Goal: Complete application form: Complete application form

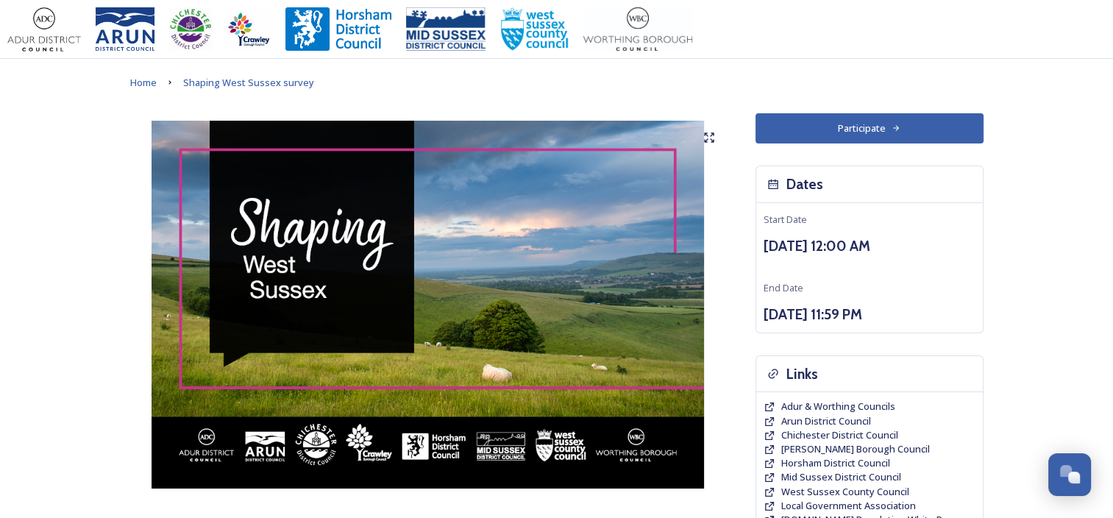
click at [858, 135] on button "Participate" at bounding box center [869, 128] width 228 height 30
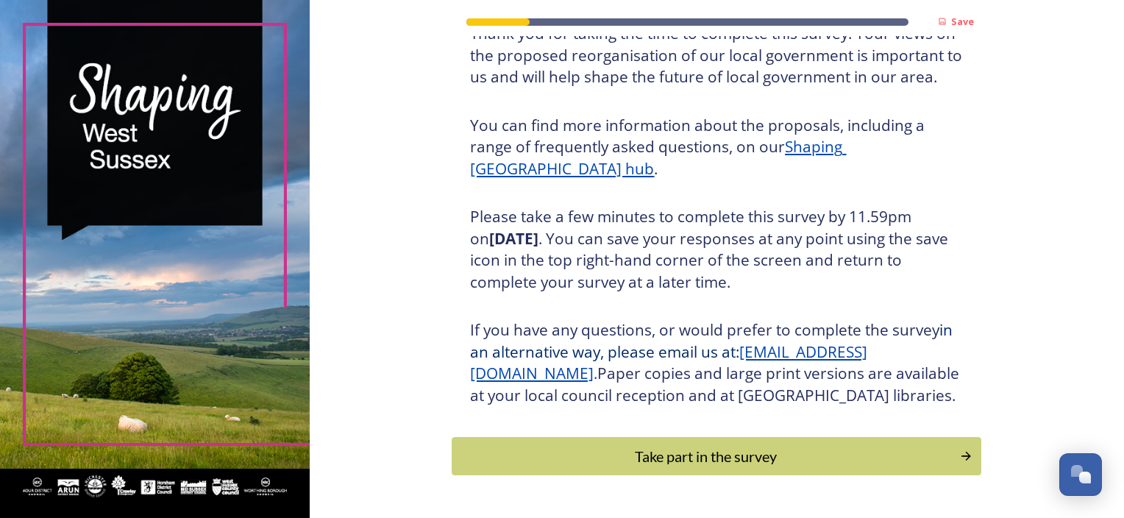
scroll to position [188, 0]
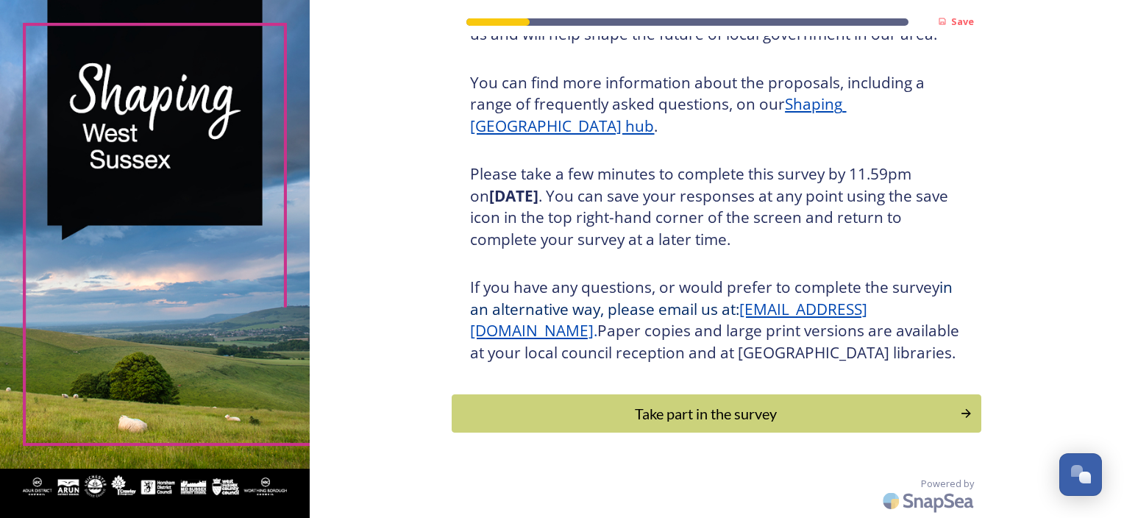
click at [609, 418] on div "Take part in the survey" at bounding box center [706, 413] width 492 height 22
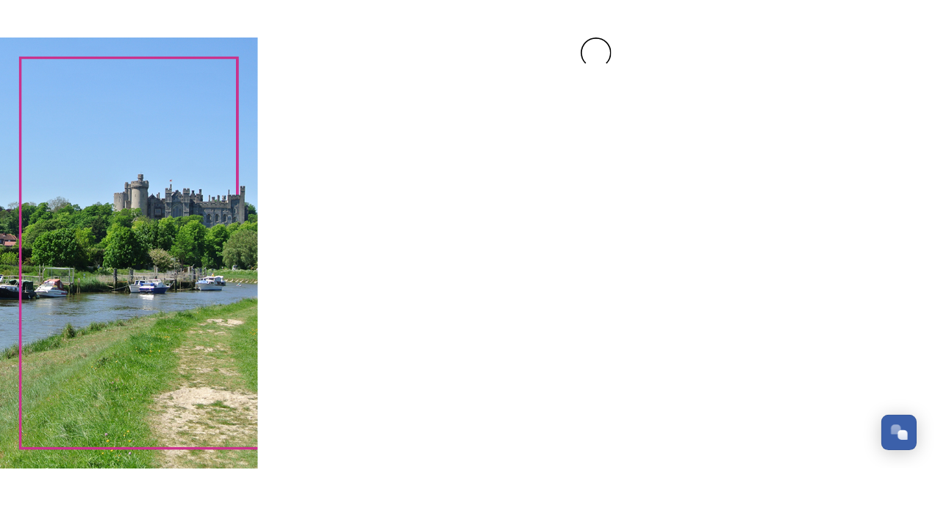
scroll to position [0, 0]
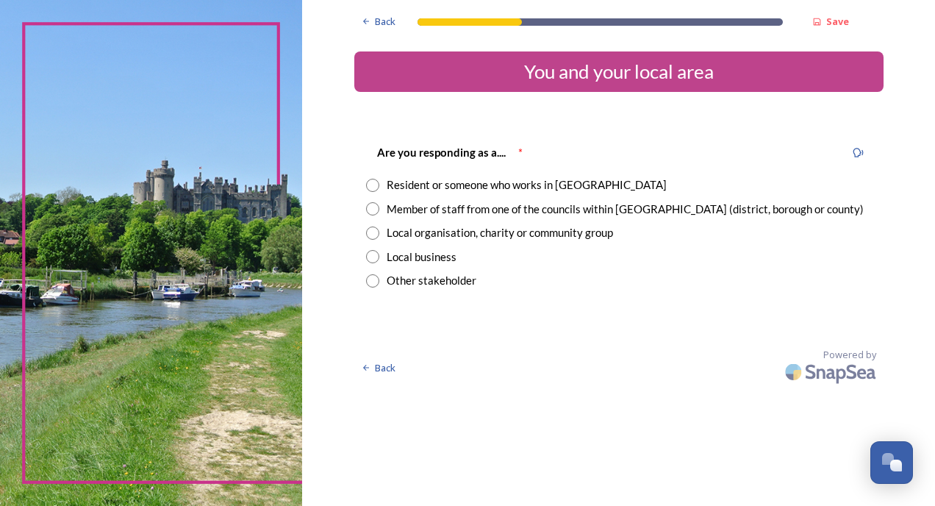
click at [370, 187] on input "radio" at bounding box center [372, 185] width 13 height 13
radio input "true"
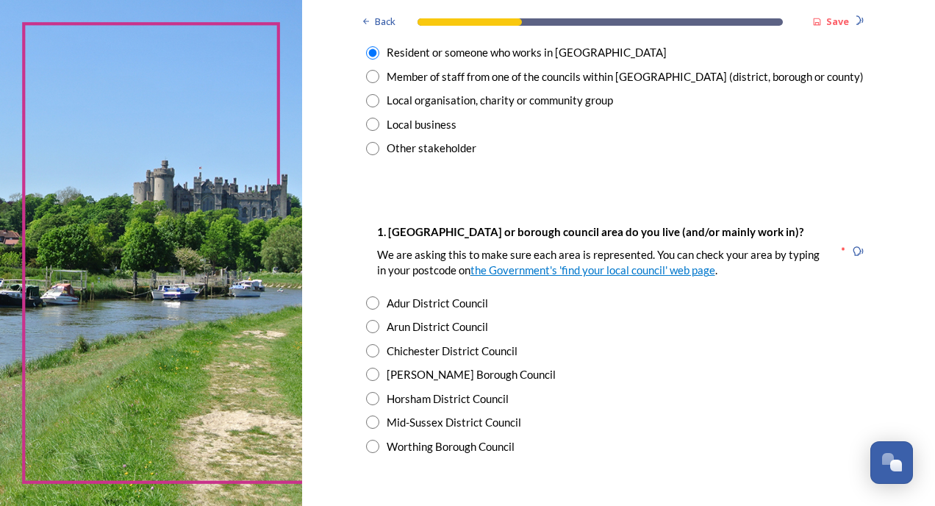
scroll to position [147, 0]
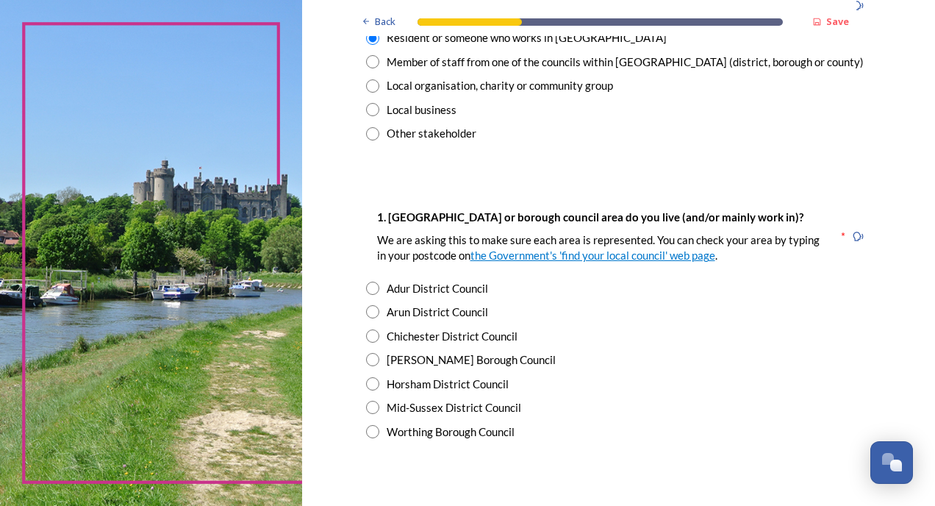
click at [477, 360] on div "[PERSON_NAME] Borough Council" at bounding box center [471, 360] width 169 height 17
radio input "true"
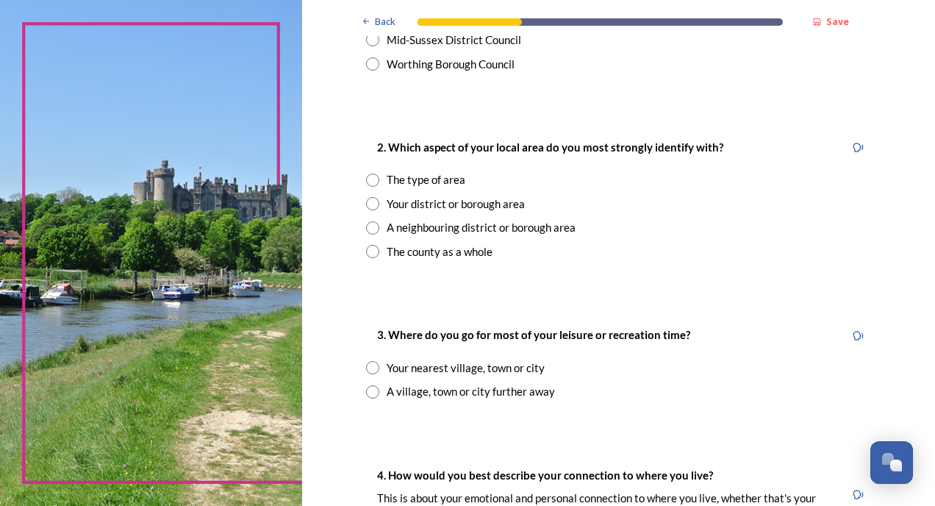
scroll to position [588, 0]
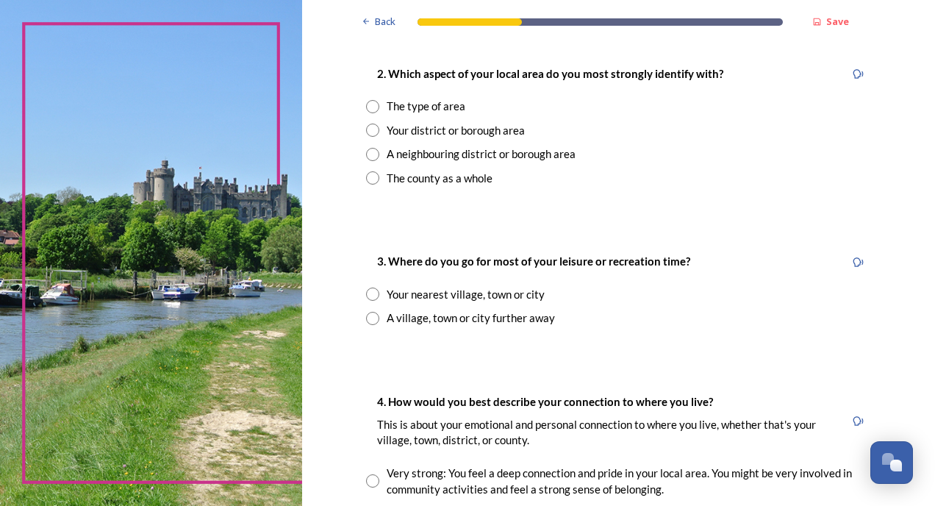
click at [366, 129] on input "radio" at bounding box center [372, 130] width 13 height 13
radio input "true"
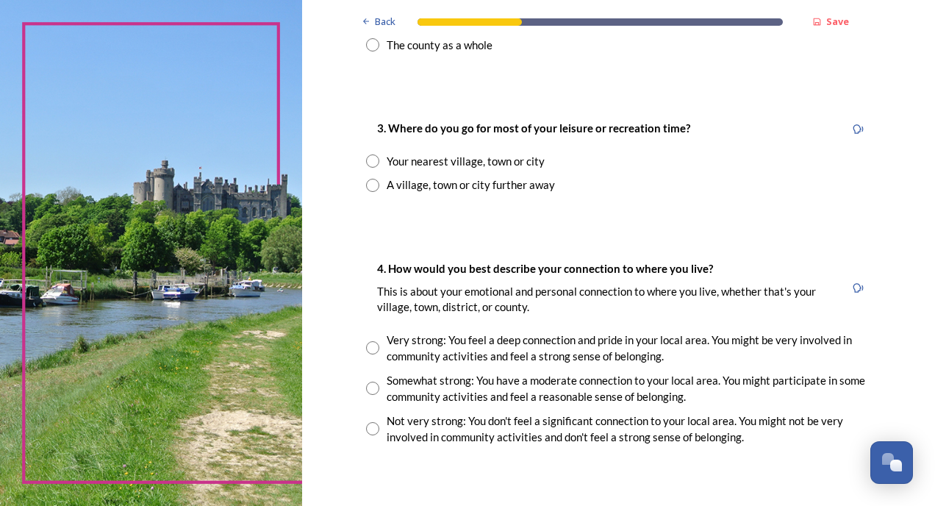
scroll to position [735, 0]
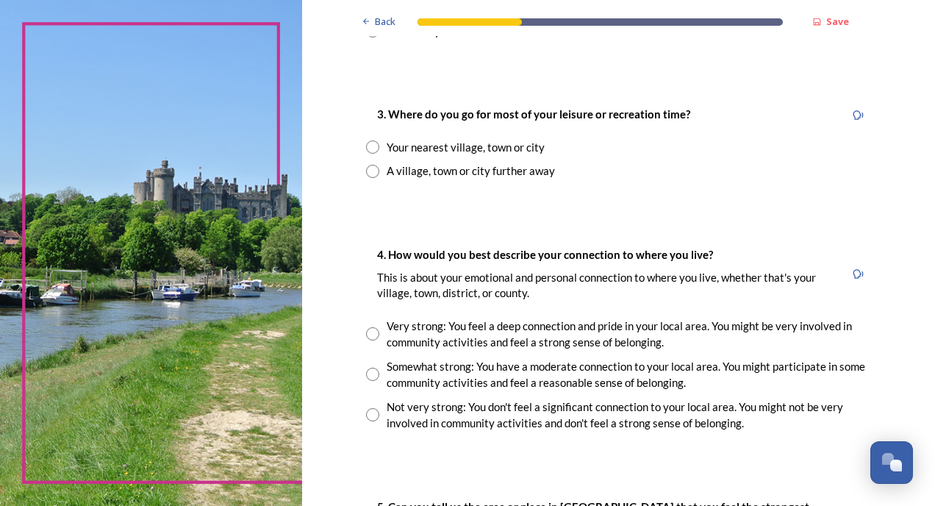
click at [366, 144] on input "radio" at bounding box center [372, 146] width 13 height 13
radio input "true"
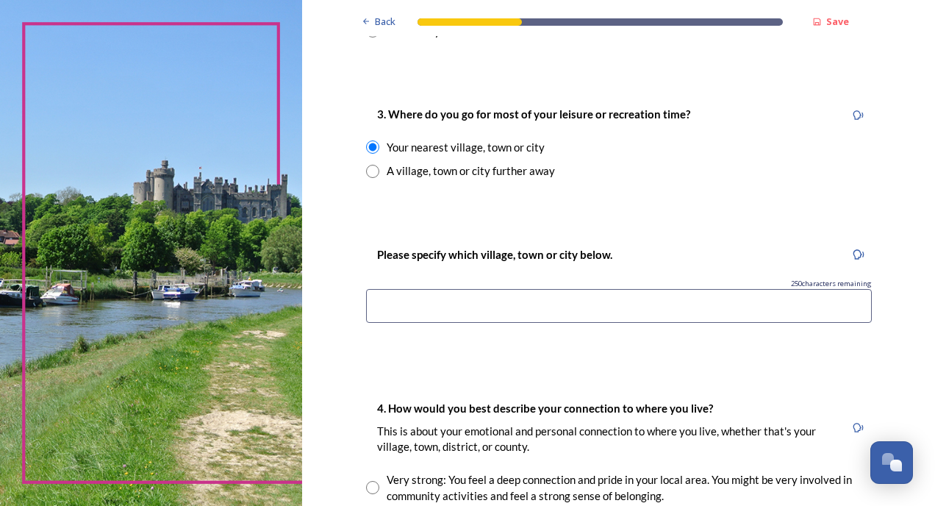
click at [390, 313] on input at bounding box center [619, 306] width 506 height 34
type input "[PERSON_NAME]"
click at [374, 362] on div "Back Save You and your local area Are you responding as a.... * Resident or som…" at bounding box center [618, 208] width 529 height 1886
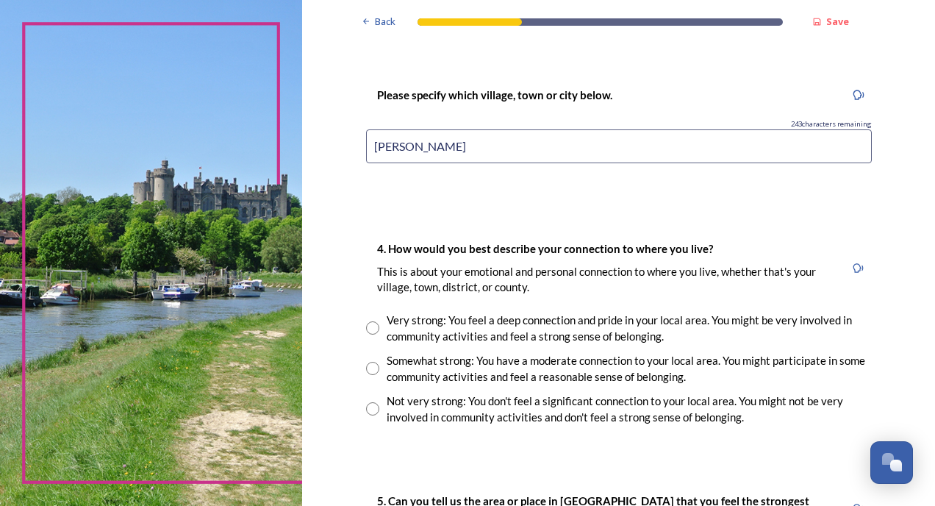
scroll to position [1030, 0]
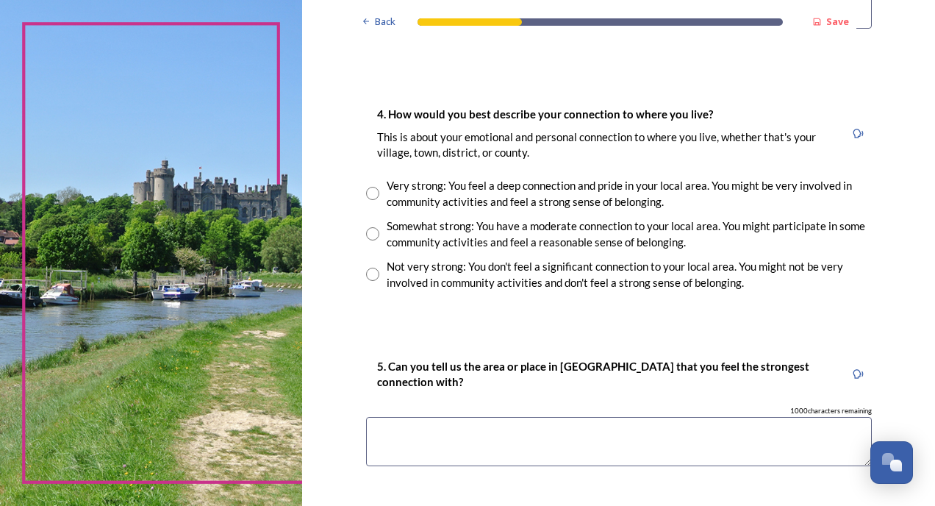
click at [368, 193] on input "radio" at bounding box center [372, 193] width 13 height 13
radio input "true"
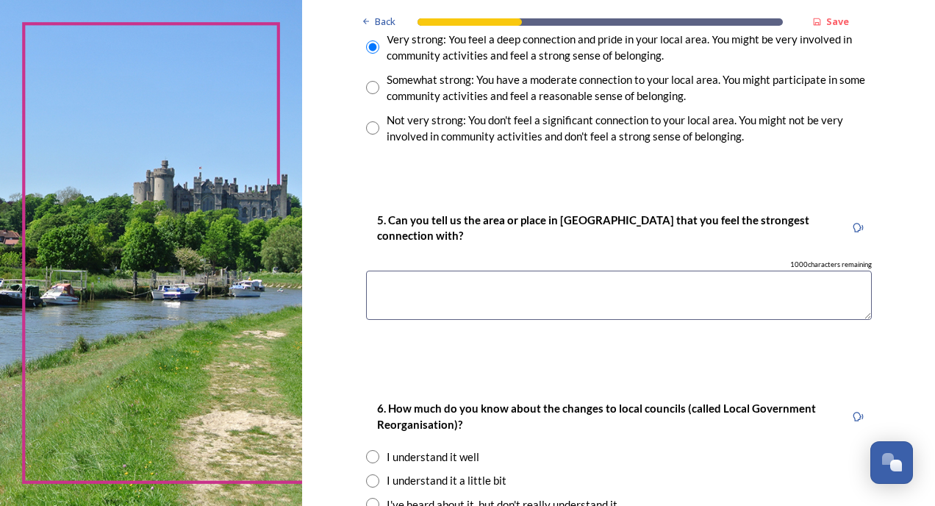
scroll to position [1177, 0]
click at [510, 309] on textarea at bounding box center [619, 294] width 506 height 49
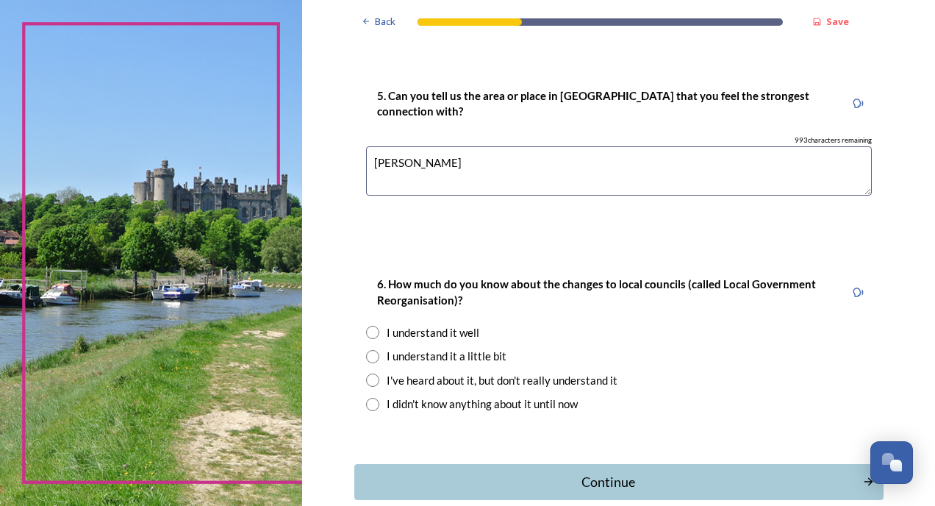
scroll to position [1378, 0]
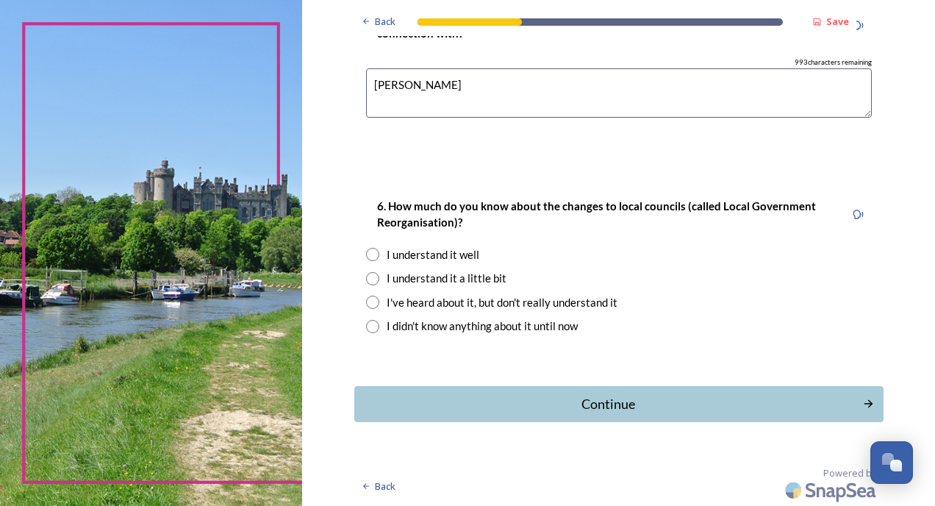
type textarea "[PERSON_NAME]"
click at [372, 277] on input "radio" at bounding box center [372, 278] width 13 height 13
radio input "true"
click at [464, 403] on div "Continue" at bounding box center [609, 404] width 493 height 20
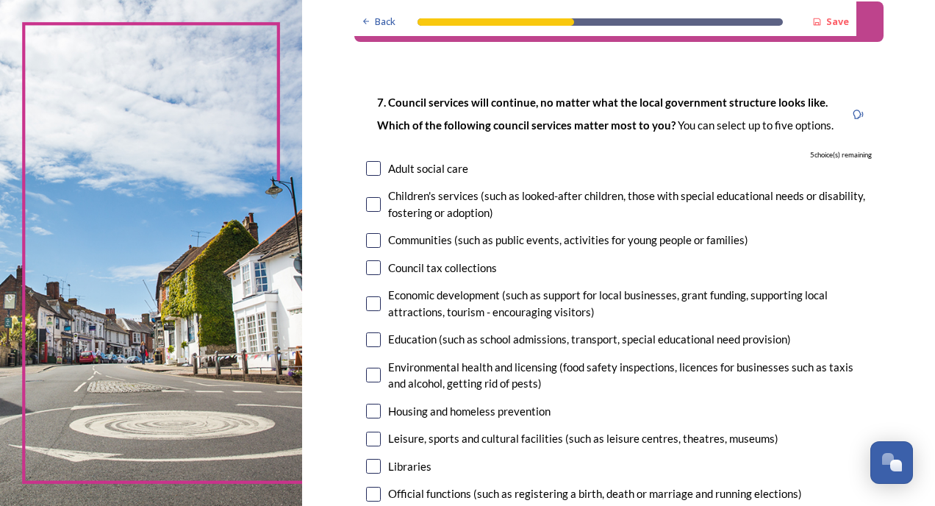
scroll to position [74, 0]
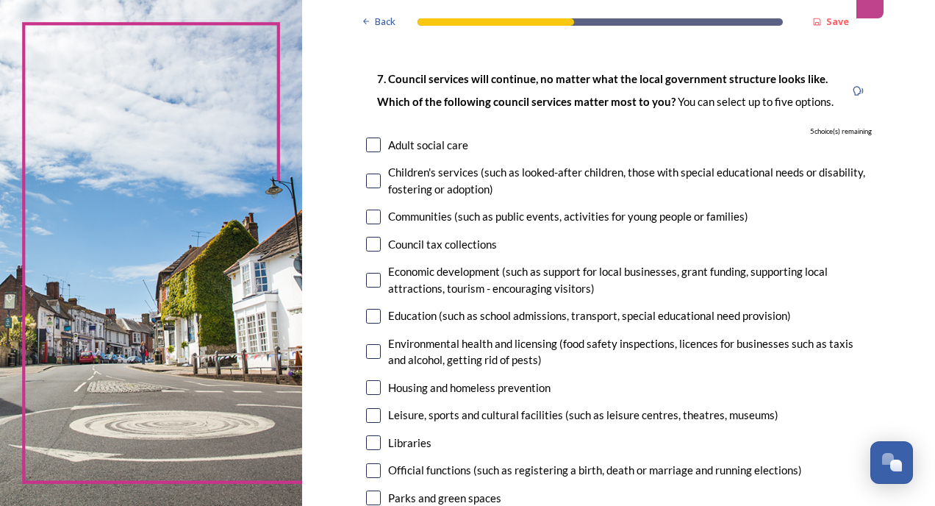
click at [366, 140] on input "checkbox" at bounding box center [373, 145] width 15 height 15
checkbox input "true"
click at [371, 179] on input "checkbox" at bounding box center [373, 181] width 15 height 15
checkbox input "true"
click at [370, 217] on input "checkbox" at bounding box center [373, 217] width 15 height 15
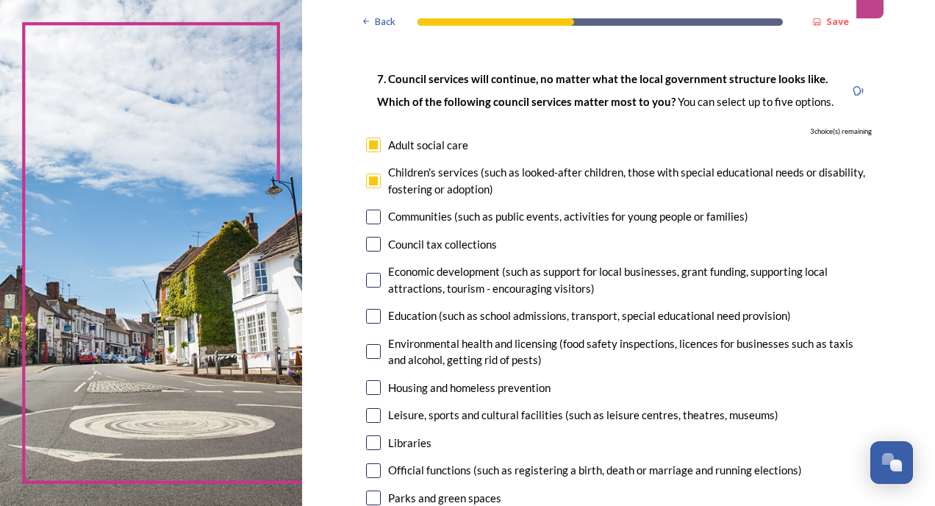
checkbox input "true"
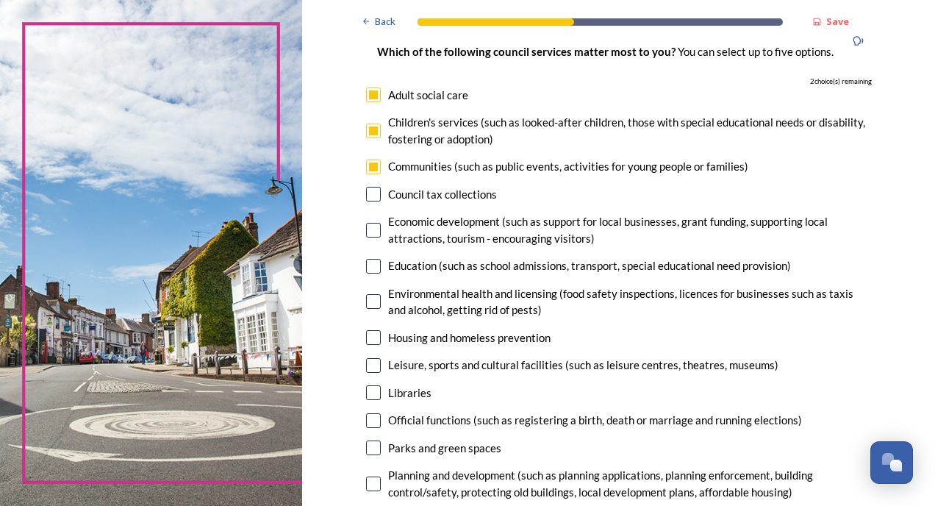
scroll to position [147, 0]
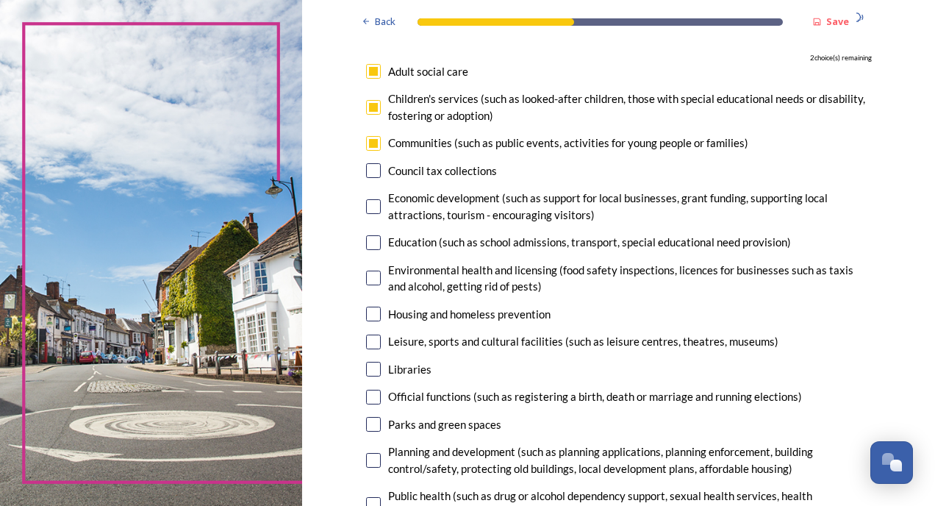
click at [371, 205] on input "checkbox" at bounding box center [373, 206] width 15 height 15
checkbox input "true"
click at [374, 243] on input "checkbox" at bounding box center [373, 242] width 15 height 15
checkbox input "true"
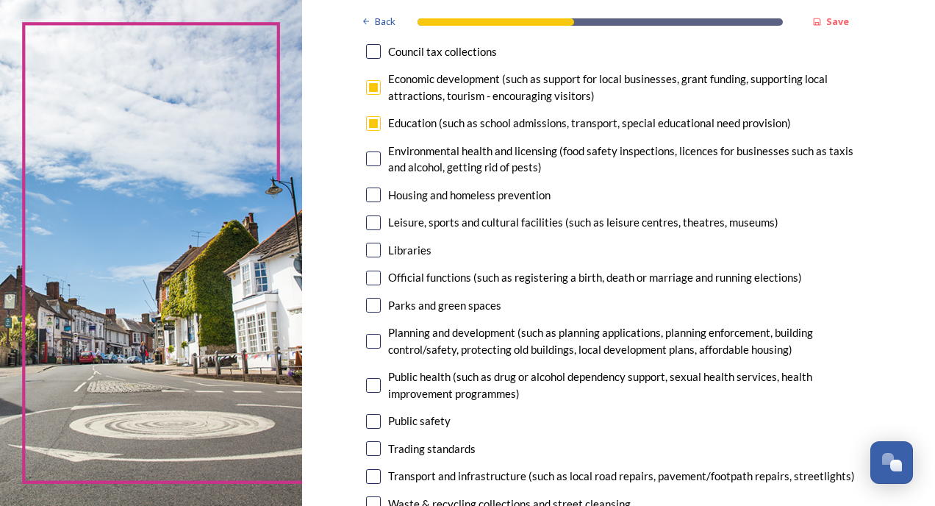
scroll to position [294, 0]
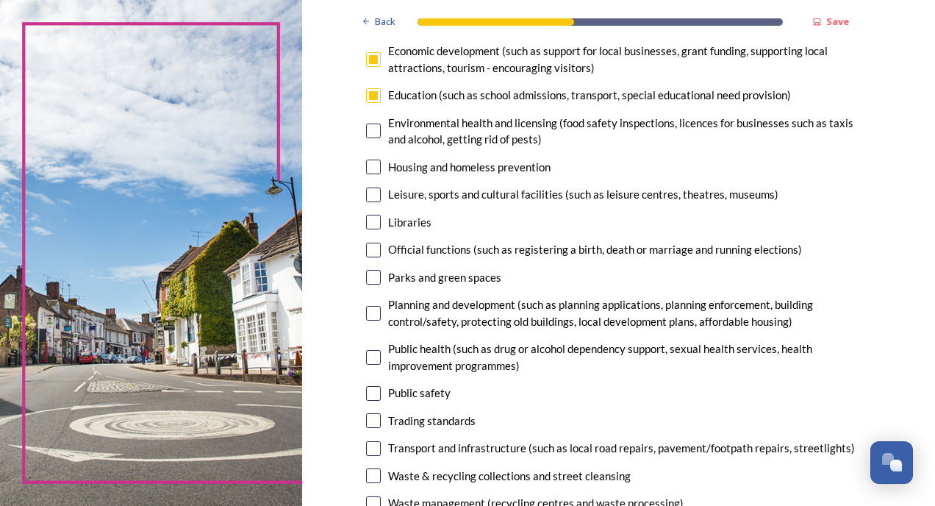
click at [371, 201] on input "checkbox" at bounding box center [373, 195] width 15 height 15
click at [370, 196] on input "checkbox" at bounding box center [373, 195] width 15 height 15
click at [371, 195] on input "checkbox" at bounding box center [373, 195] width 15 height 15
checkbox input "false"
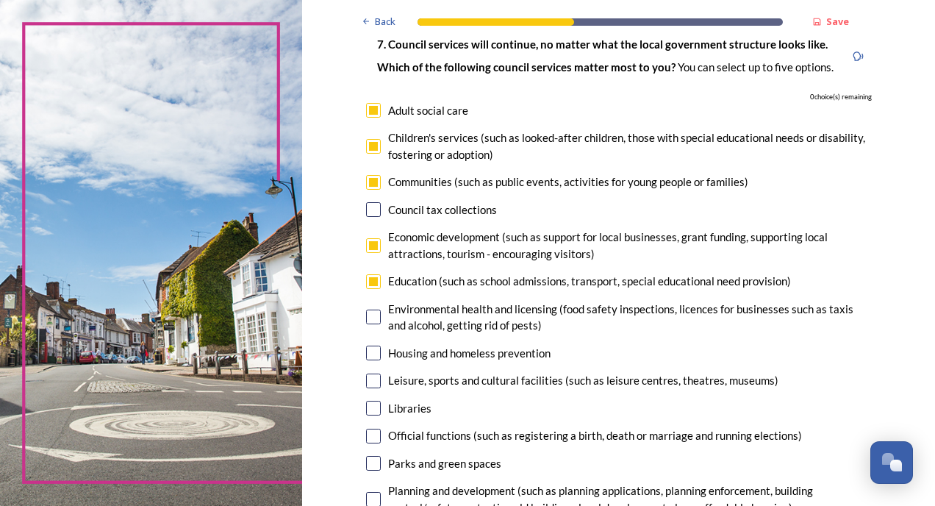
scroll to position [74, 0]
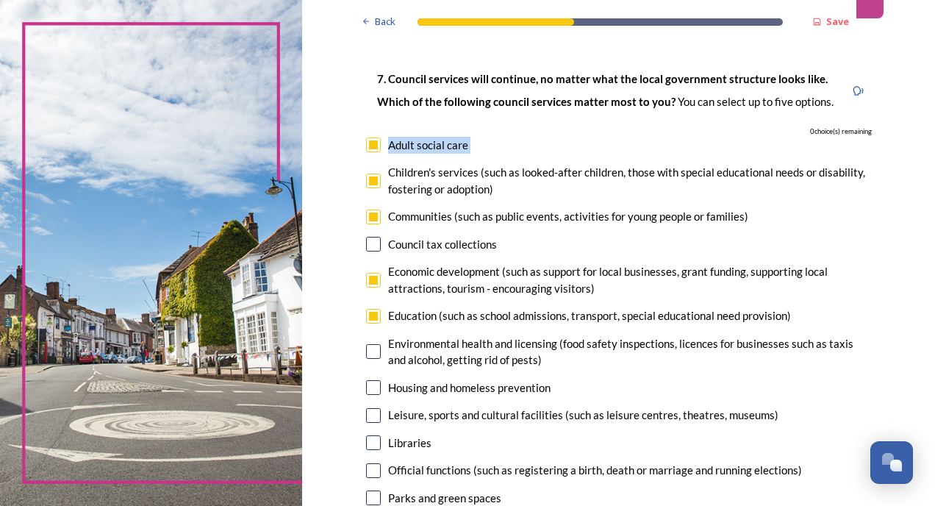
click at [369, 151] on div "7. Council services will continue, no matter what the local government structur…" at bounding box center [618, 403] width 529 height 696
click at [368, 149] on input "checkbox" at bounding box center [373, 145] width 15 height 15
checkbox input "false"
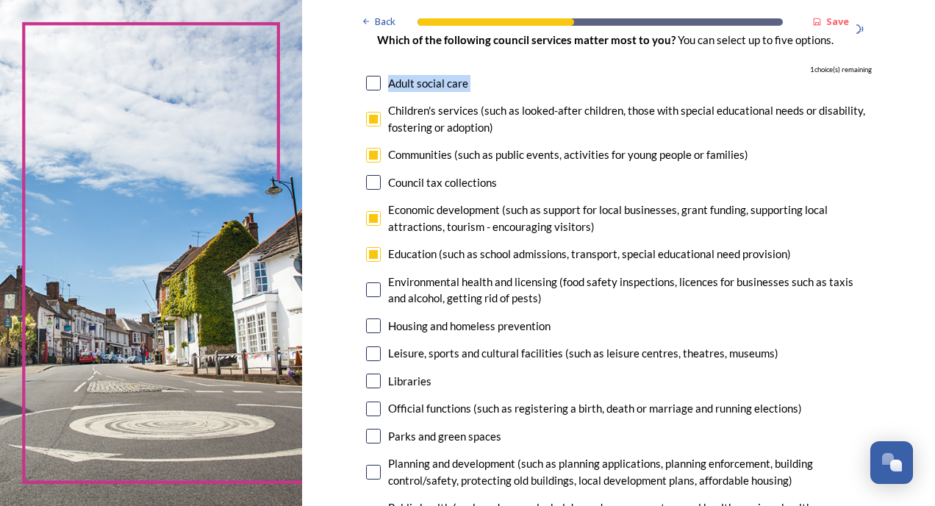
scroll to position [221, 0]
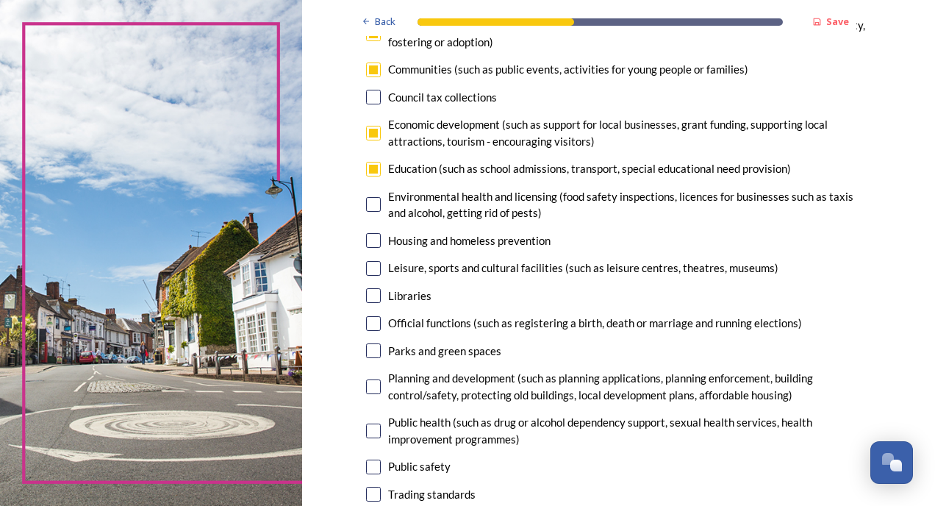
click at [371, 271] on input "checkbox" at bounding box center [373, 268] width 15 height 15
checkbox input "true"
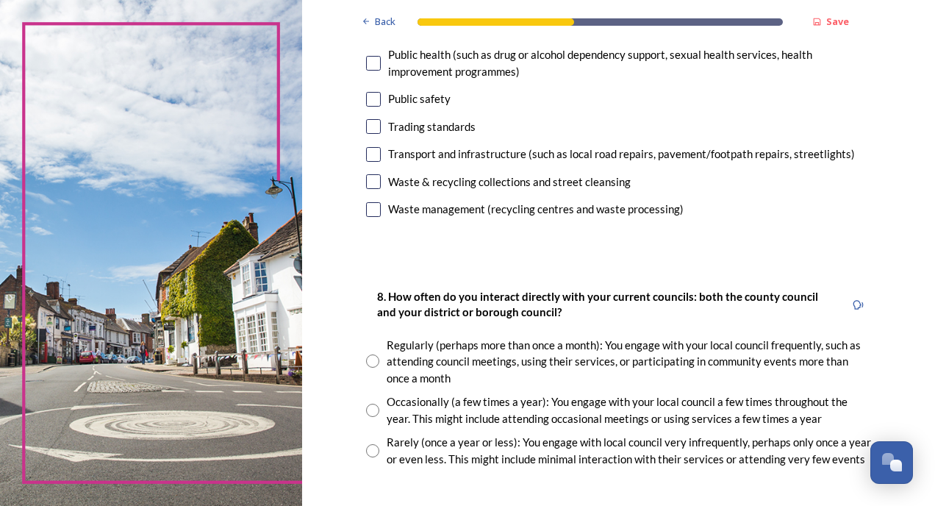
scroll to position [735, 0]
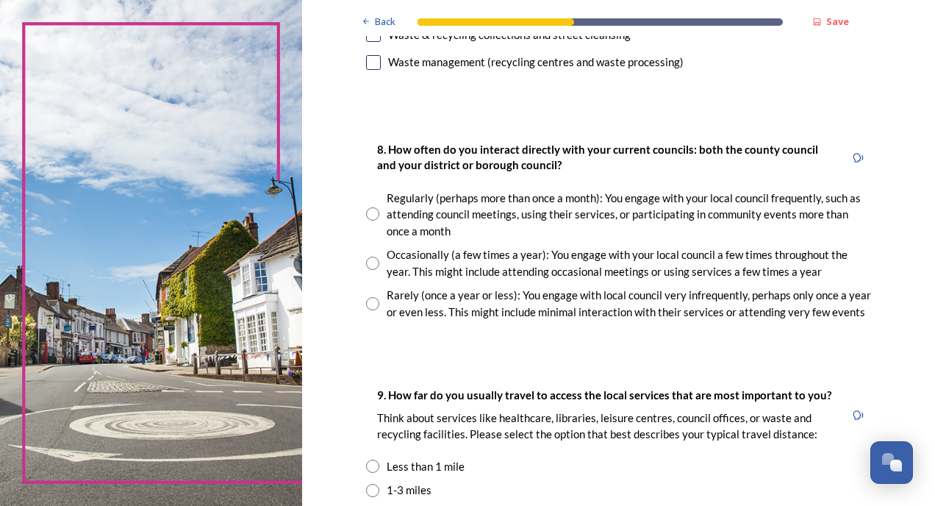
click at [369, 262] on input "radio" at bounding box center [372, 263] width 13 height 13
radio input "true"
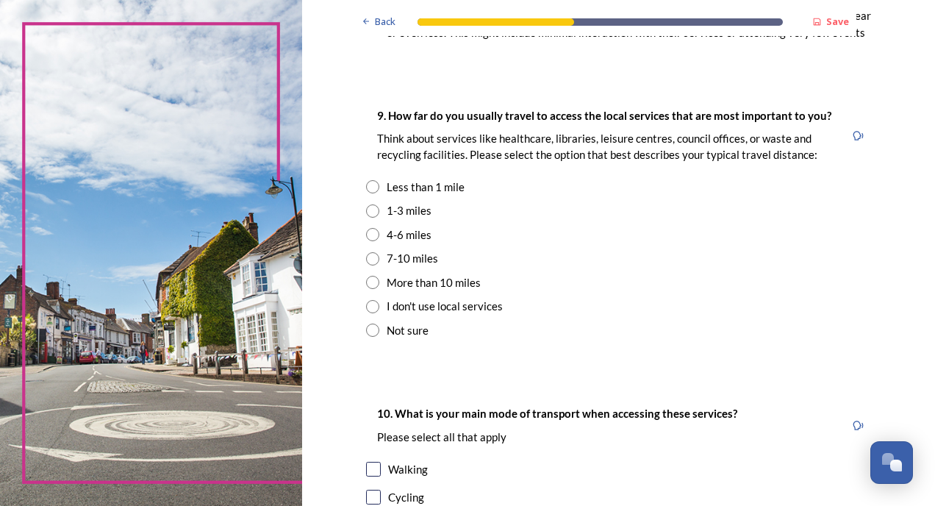
scroll to position [1030, 0]
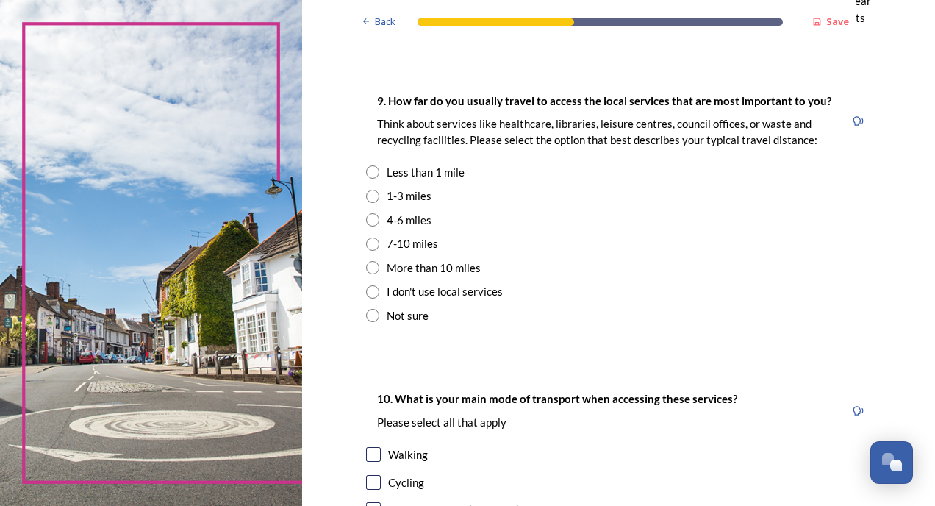
click at [371, 196] on input "radio" at bounding box center [372, 196] width 13 height 13
radio input "true"
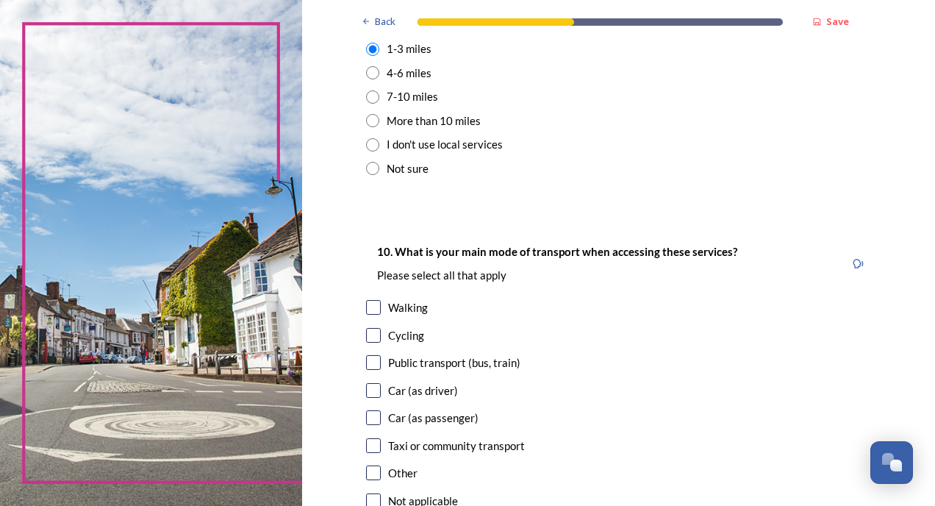
scroll to position [1250, 0]
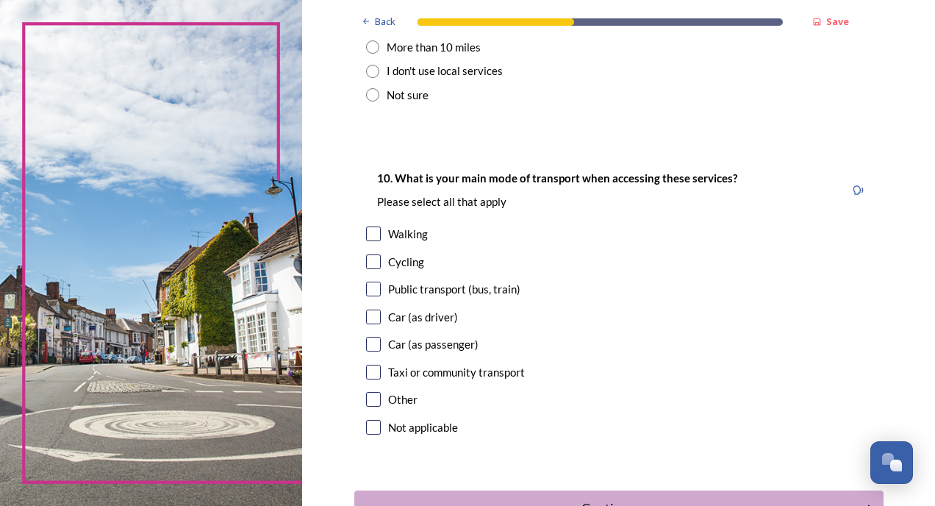
click at [372, 316] on input "checkbox" at bounding box center [373, 317] width 15 height 15
click at [366, 314] on input "checkbox" at bounding box center [373, 317] width 15 height 15
checkbox input "true"
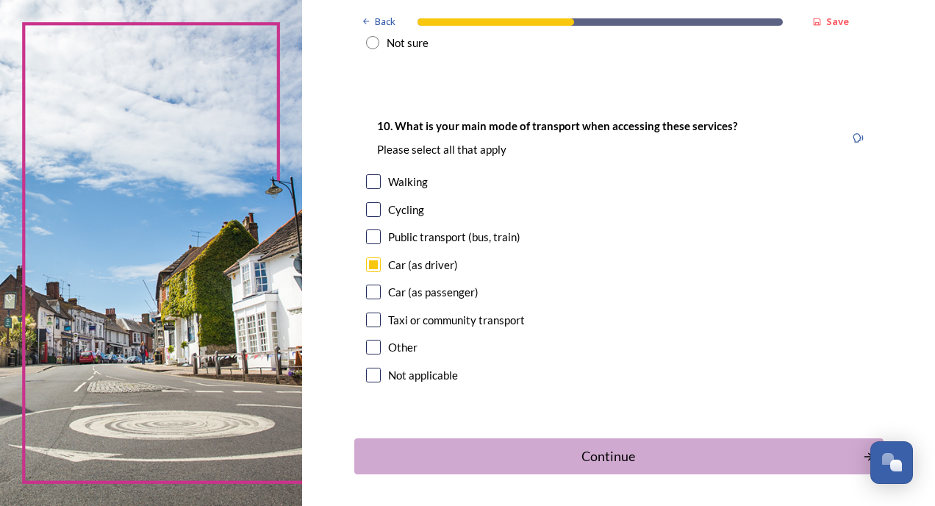
scroll to position [1355, 0]
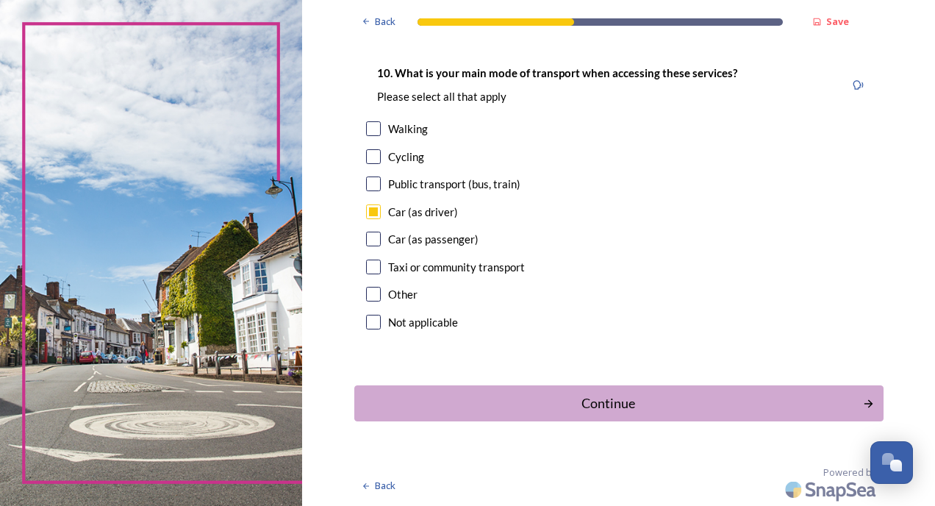
click at [564, 394] on button "Continue" at bounding box center [618, 403] width 529 height 36
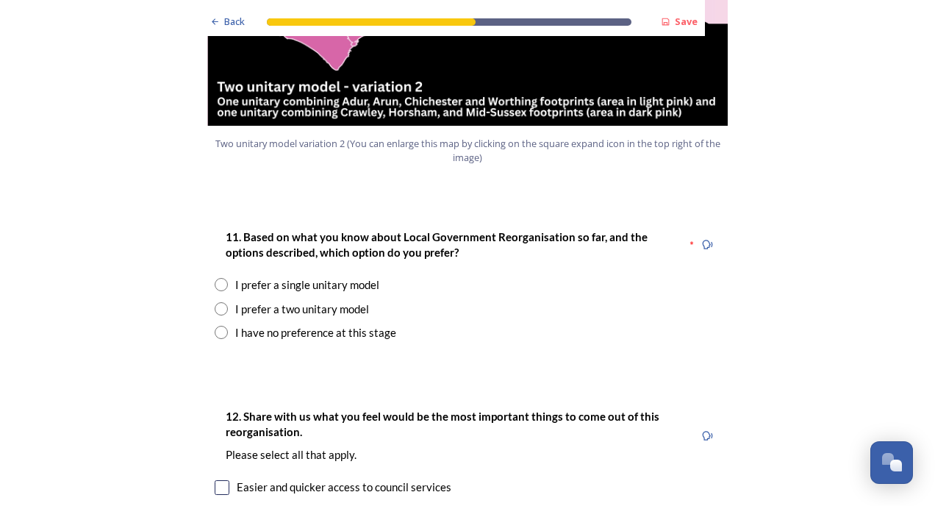
scroll to position [1838, 0]
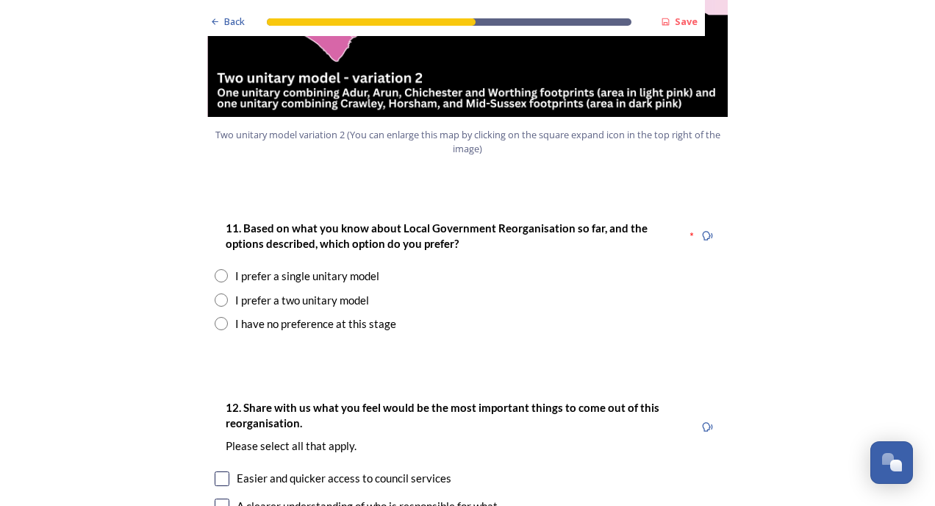
click at [215, 293] on input "radio" at bounding box center [221, 299] width 13 height 13
radio input "true"
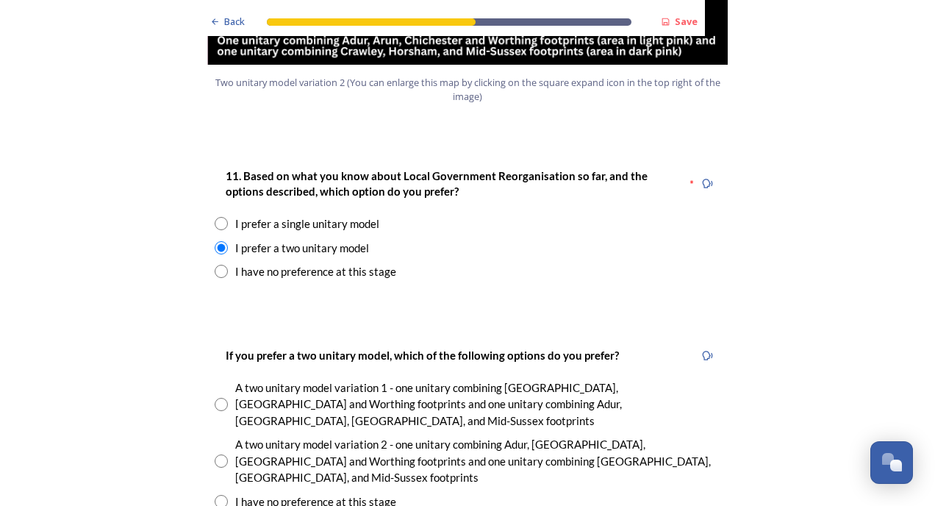
scroll to position [1986, 0]
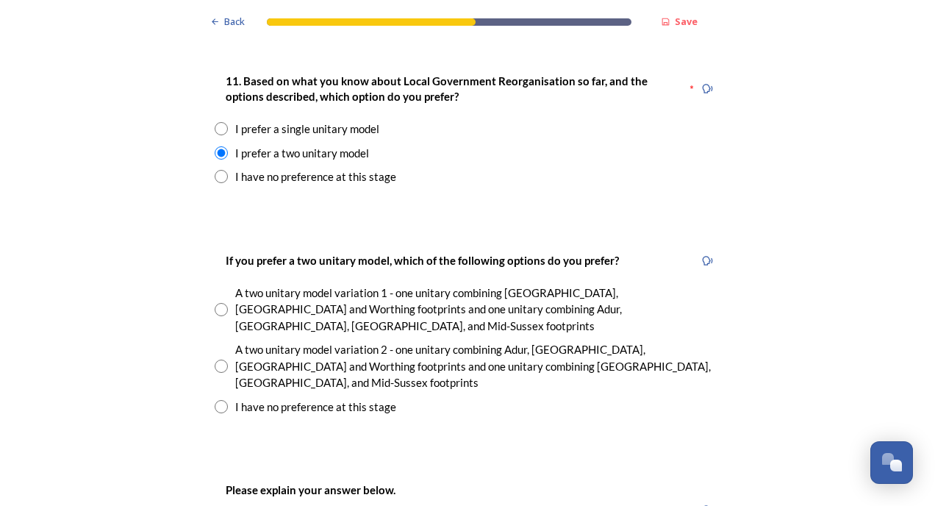
click at [215, 360] on input "radio" at bounding box center [221, 366] width 13 height 13
radio input "true"
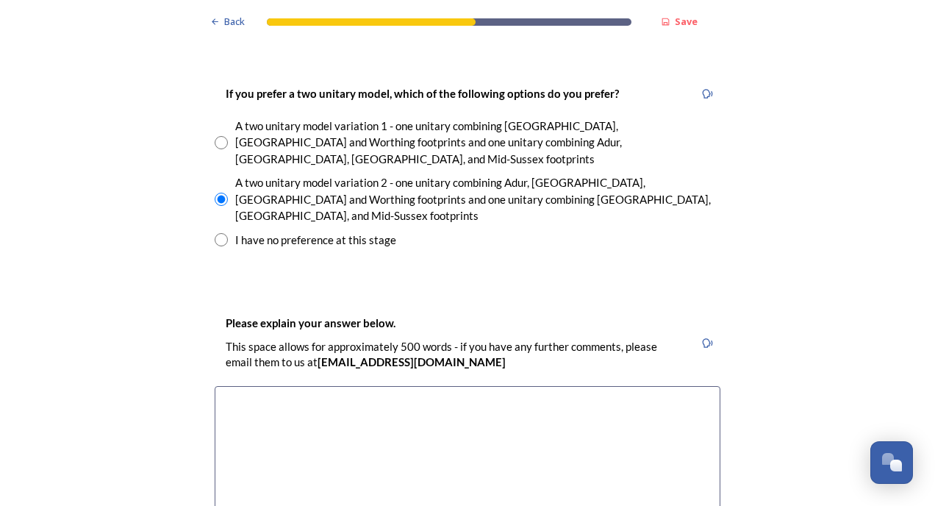
scroll to position [2206, 0]
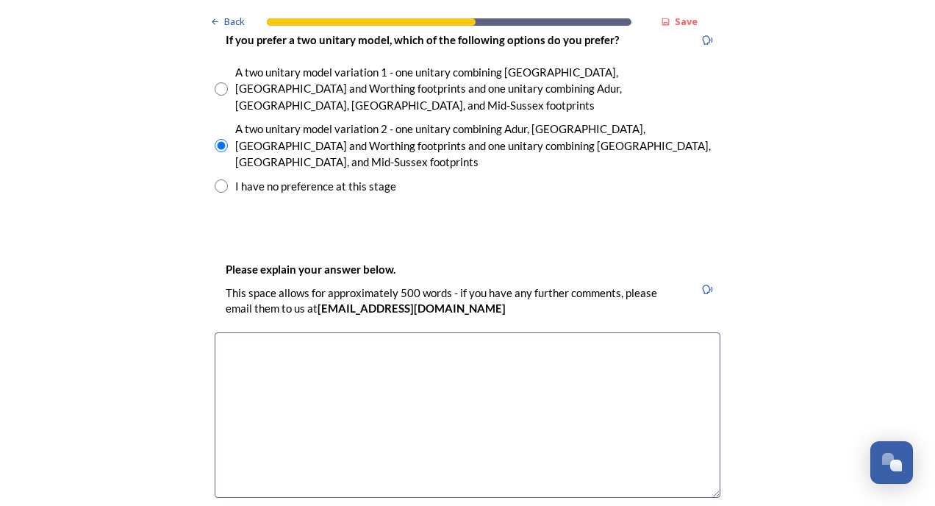
click at [274, 332] on textarea at bounding box center [468, 414] width 506 height 165
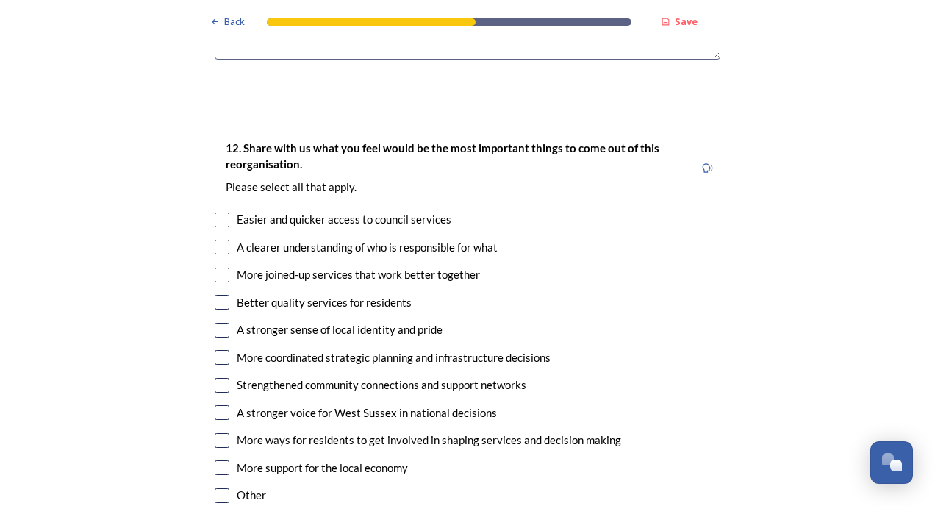
scroll to position [2647, 0]
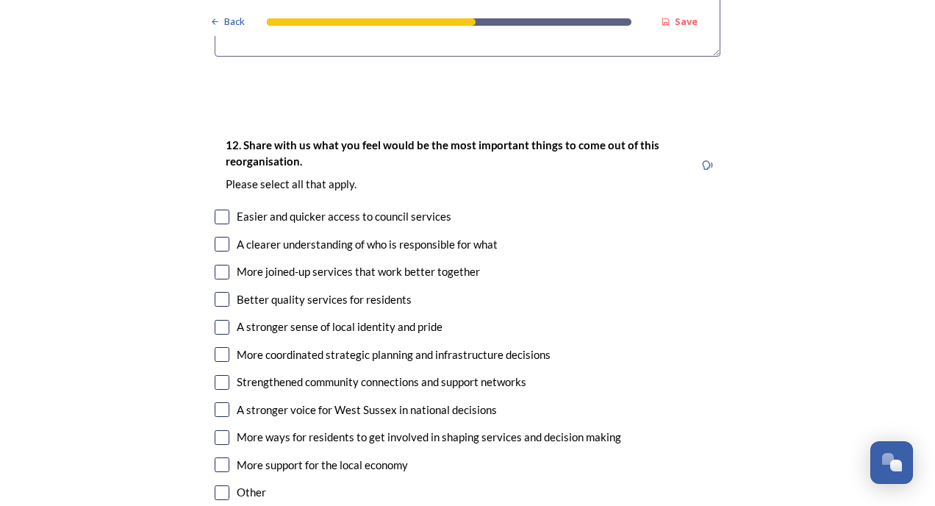
type textarea "I feel that combining [PERSON_NAME], [GEOGRAPHIC_DATA] and [GEOGRAPHIC_DATA] wi…"
click at [215, 485] on input "checkbox" at bounding box center [222, 492] width 15 height 15
checkbox input "true"
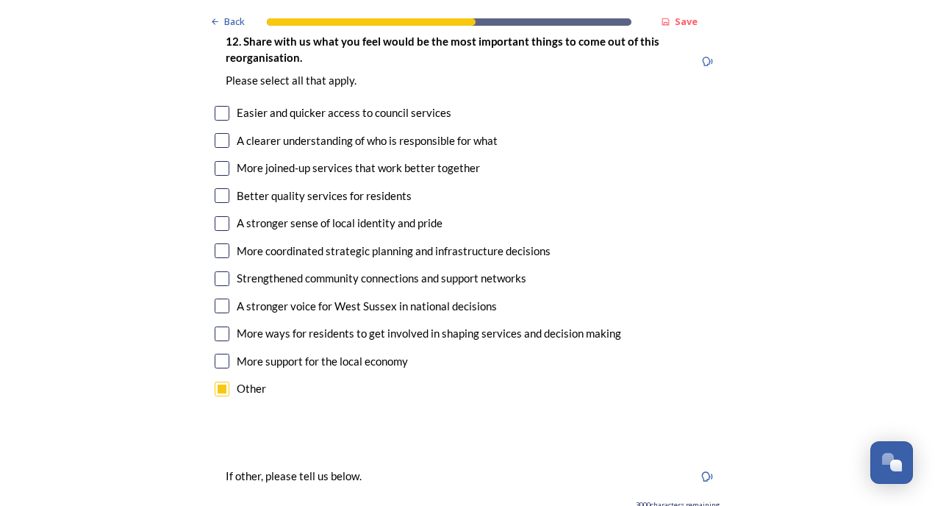
scroll to position [2795, 0]
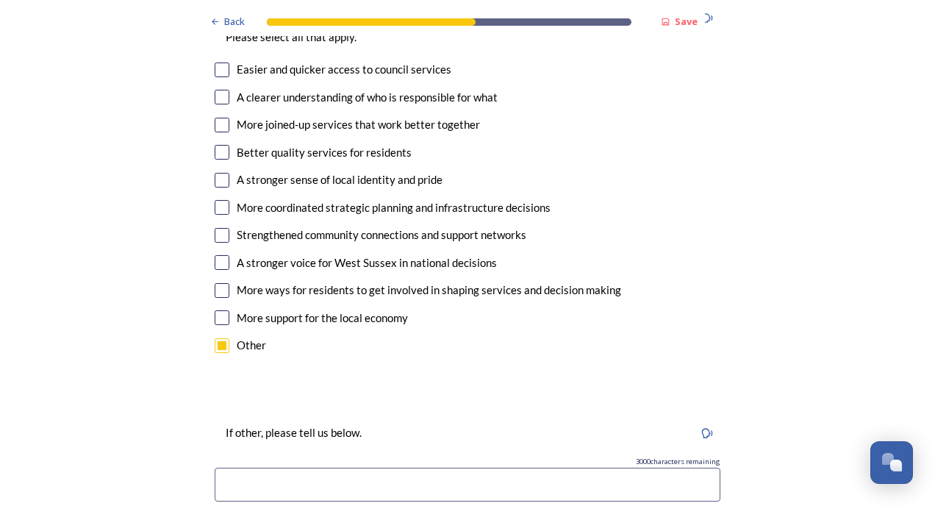
click at [286, 468] on input at bounding box center [468, 485] width 506 height 34
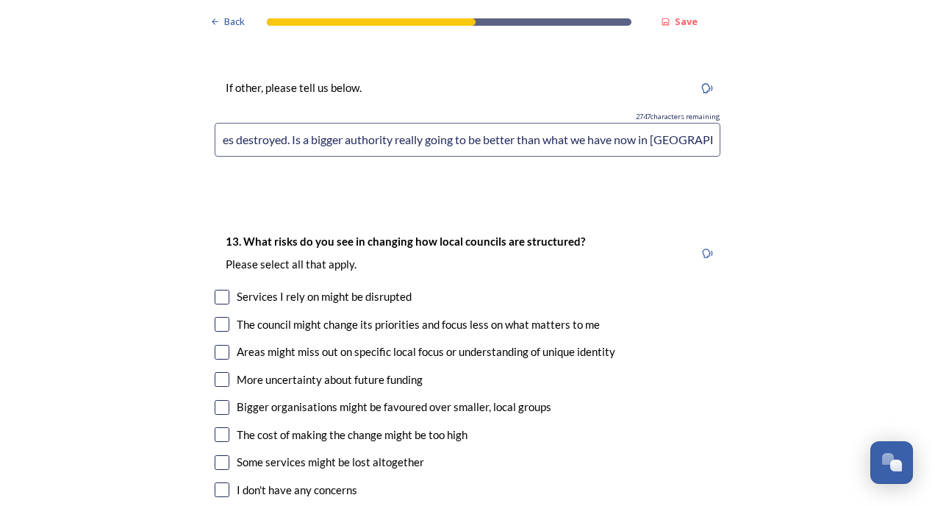
scroll to position [3236, 0]
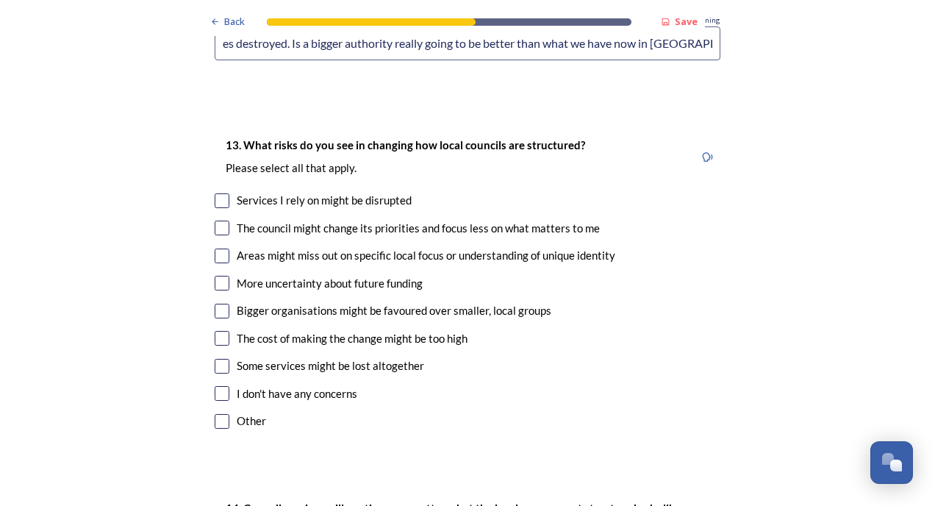
type input "Why do we think there would be any benefits surely combining everyone means eve…"
click at [221, 221] on input "checkbox" at bounding box center [222, 228] width 15 height 15
click at [216, 221] on input "checkbox" at bounding box center [222, 228] width 15 height 15
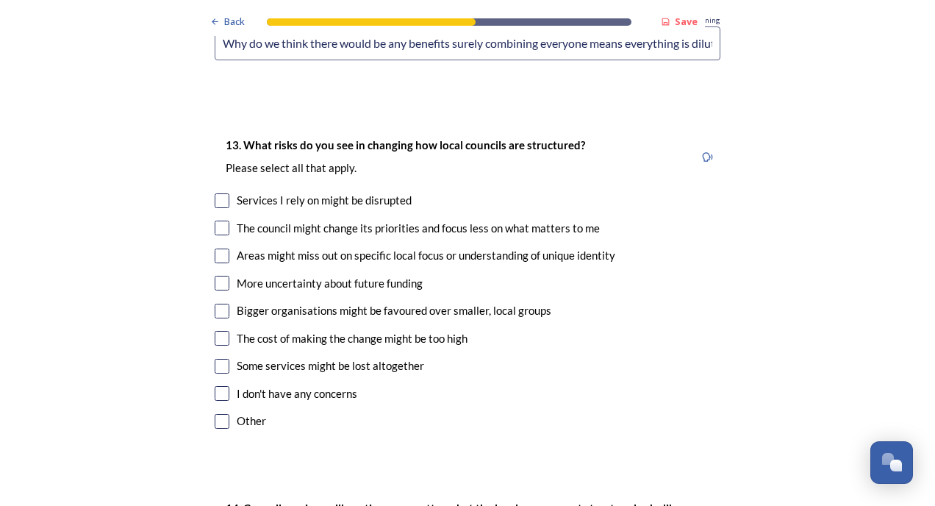
checkbox input "true"
click at [218, 249] on input "checkbox" at bounding box center [222, 256] width 15 height 15
checkbox input "true"
click at [218, 276] on input "checkbox" at bounding box center [222, 283] width 15 height 15
checkbox input "true"
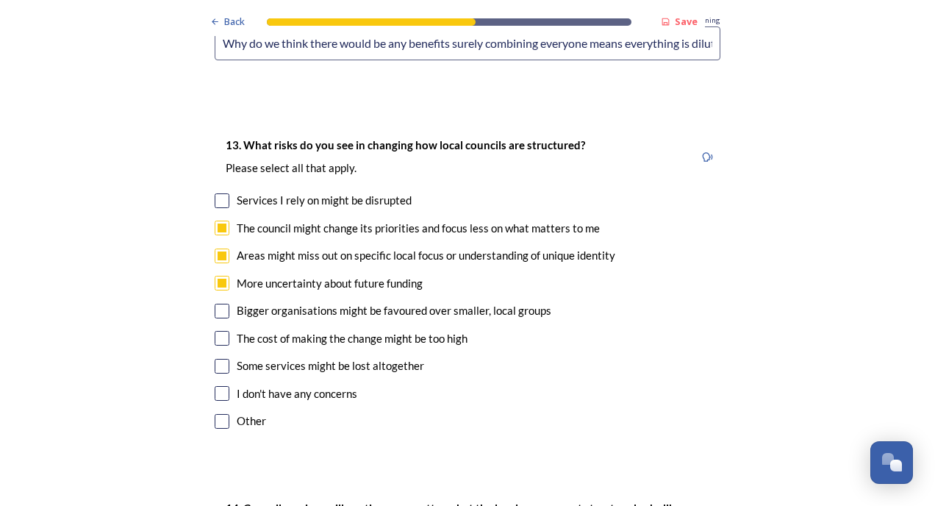
click at [216, 304] on input "checkbox" at bounding box center [222, 311] width 15 height 15
checkbox input "true"
click at [216, 331] on input "checkbox" at bounding box center [222, 338] width 15 height 15
checkbox input "true"
click at [219, 359] on input "checkbox" at bounding box center [222, 366] width 15 height 15
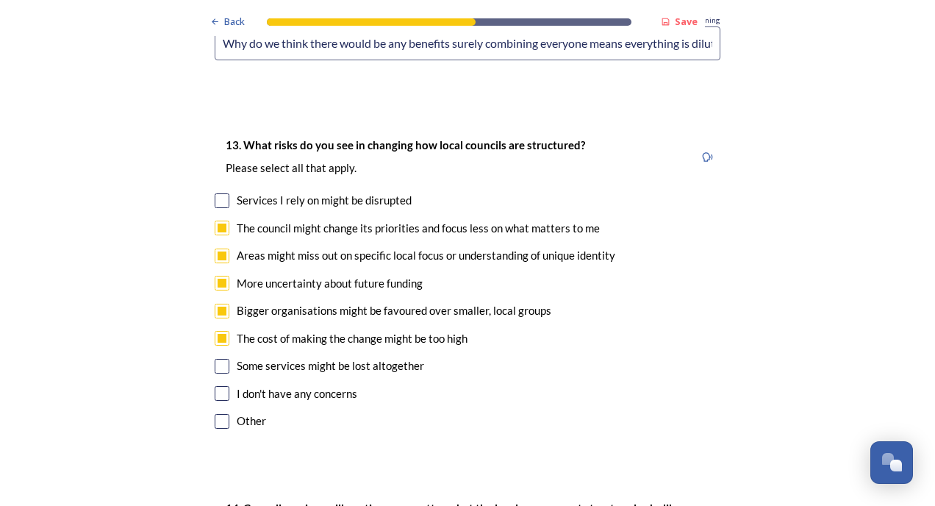
checkbox input "true"
drag, startPoint x: 215, startPoint y: 126, endPoint x: 211, endPoint y: 151, distance: 25.3
click at [215, 193] on input "checkbox" at bounding box center [222, 200] width 15 height 15
checkbox input "true"
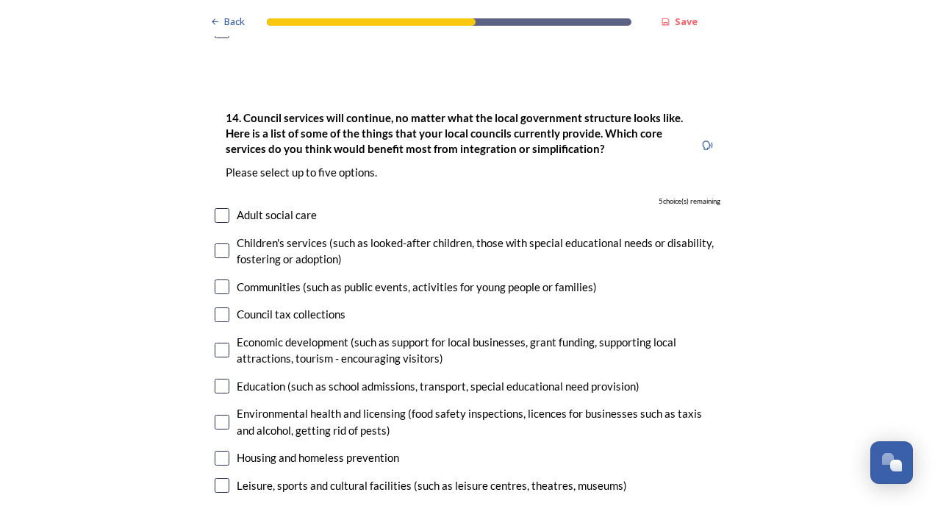
scroll to position [3603, 0]
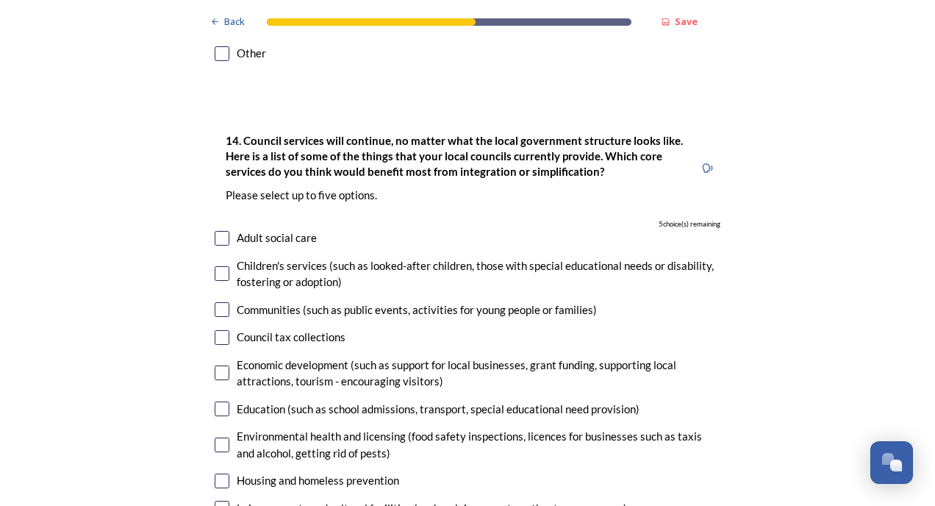
click at [218, 231] on input "checkbox" at bounding box center [222, 238] width 15 height 15
checkbox input "true"
click at [222, 266] on input "checkbox" at bounding box center [222, 273] width 15 height 15
checkbox input "true"
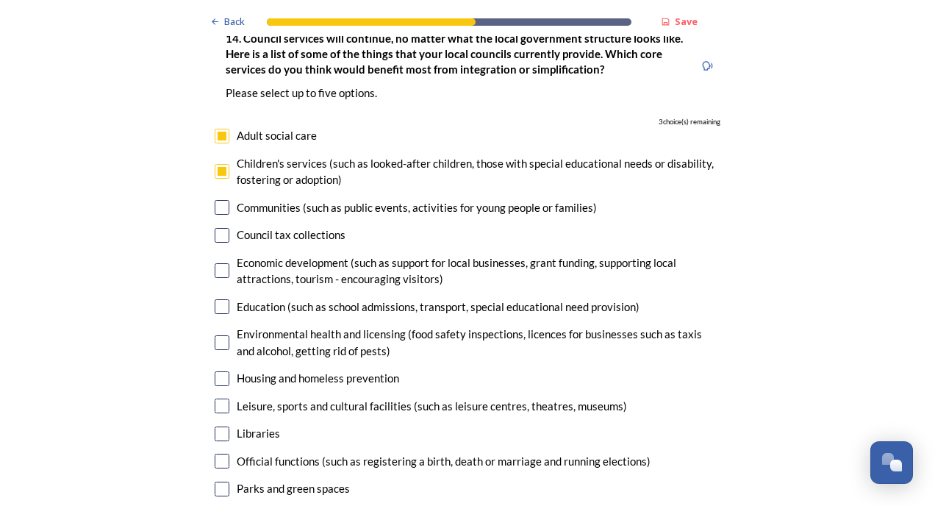
scroll to position [3751, 0]
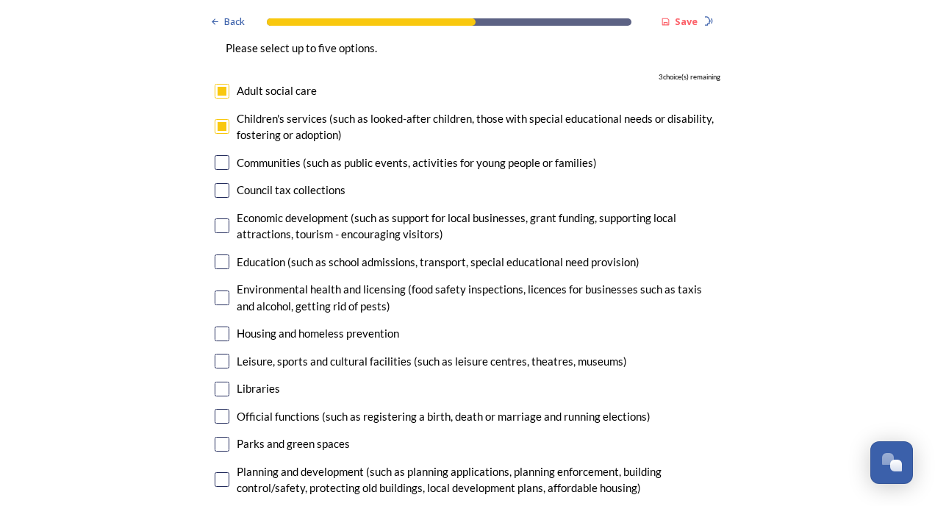
click at [218, 254] on input "checkbox" at bounding box center [222, 261] width 15 height 15
checkbox input "true"
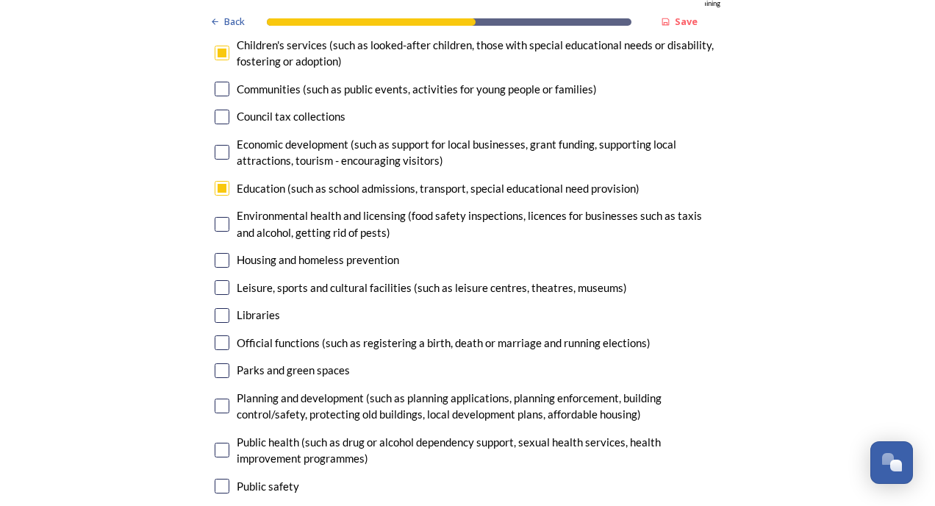
click at [215, 253] on input "checkbox" at bounding box center [222, 260] width 15 height 15
checkbox input "true"
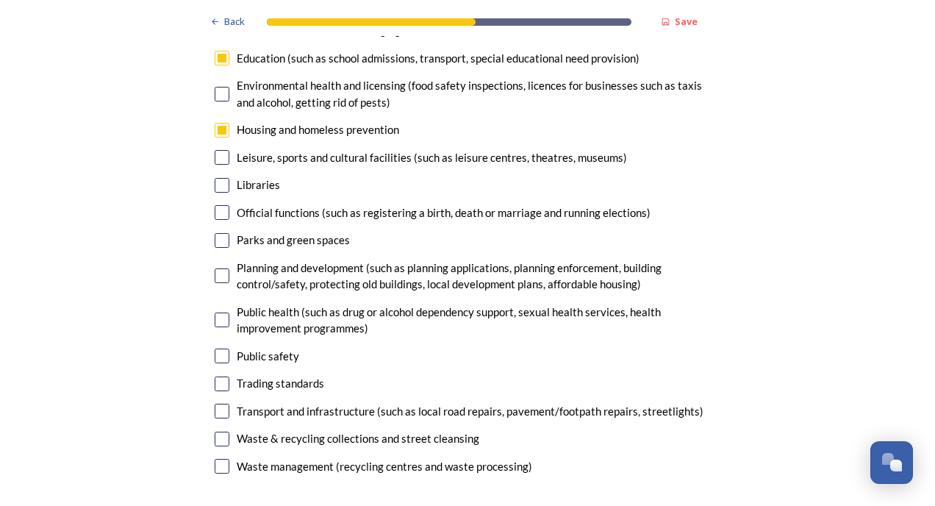
scroll to position [3971, 0]
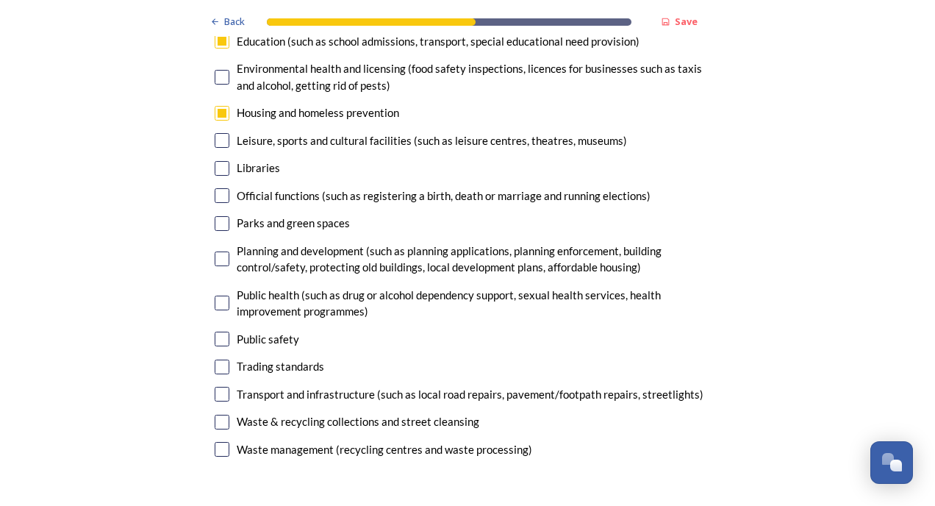
click at [221, 296] on input "checkbox" at bounding box center [222, 303] width 15 height 15
checkbox input "true"
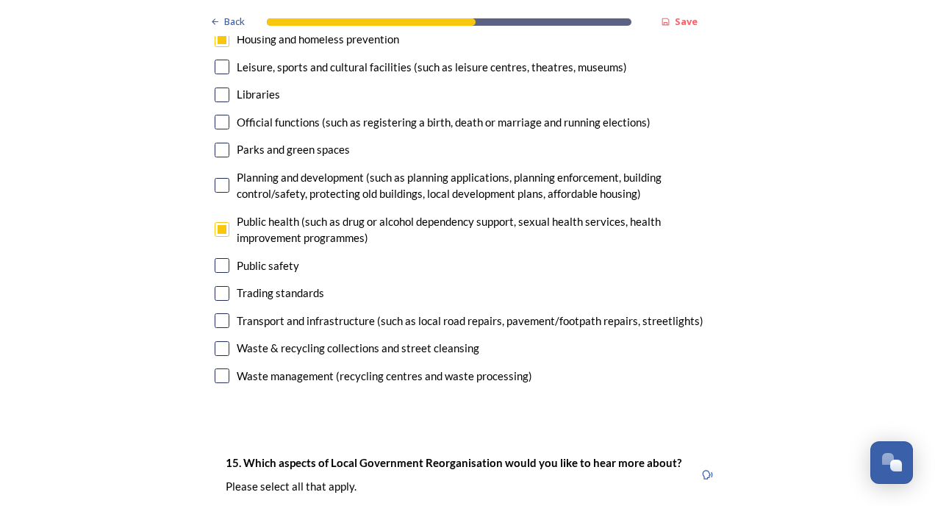
click at [216, 258] on input "checkbox" at bounding box center [222, 265] width 15 height 15
click at [217, 258] on input "checkbox" at bounding box center [222, 265] width 15 height 15
checkbox input "false"
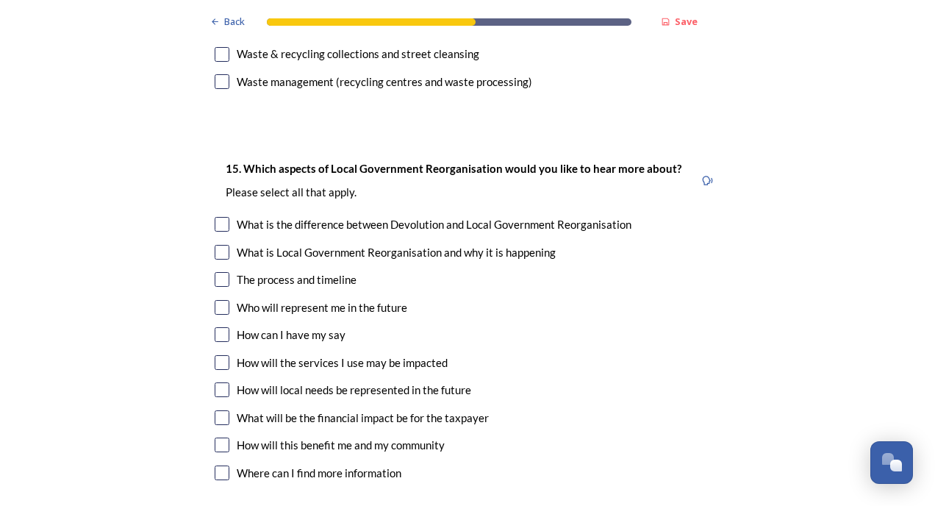
scroll to position [4412, 0]
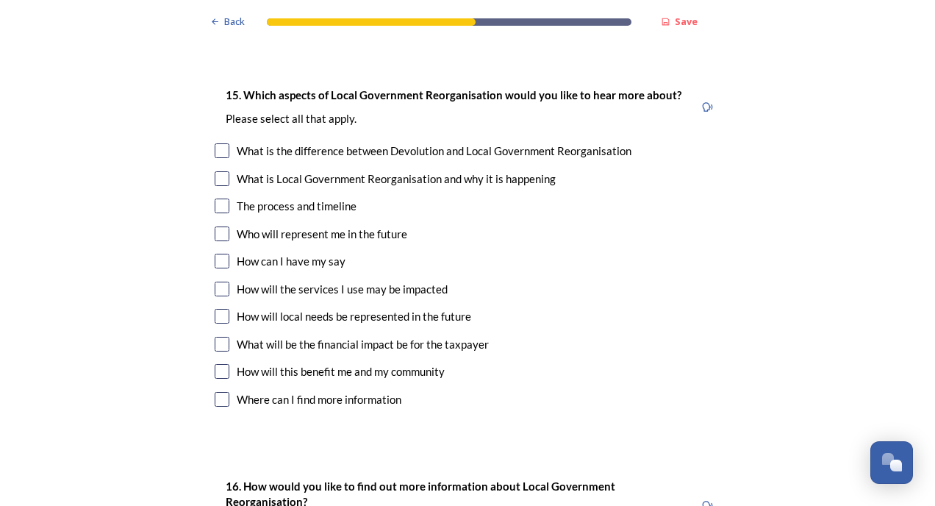
click at [215, 282] on input "checkbox" at bounding box center [222, 289] width 15 height 15
checkbox input "true"
click at [215, 309] on input "checkbox" at bounding box center [222, 316] width 15 height 15
checkbox input "true"
click at [216, 337] on input "checkbox" at bounding box center [222, 344] width 15 height 15
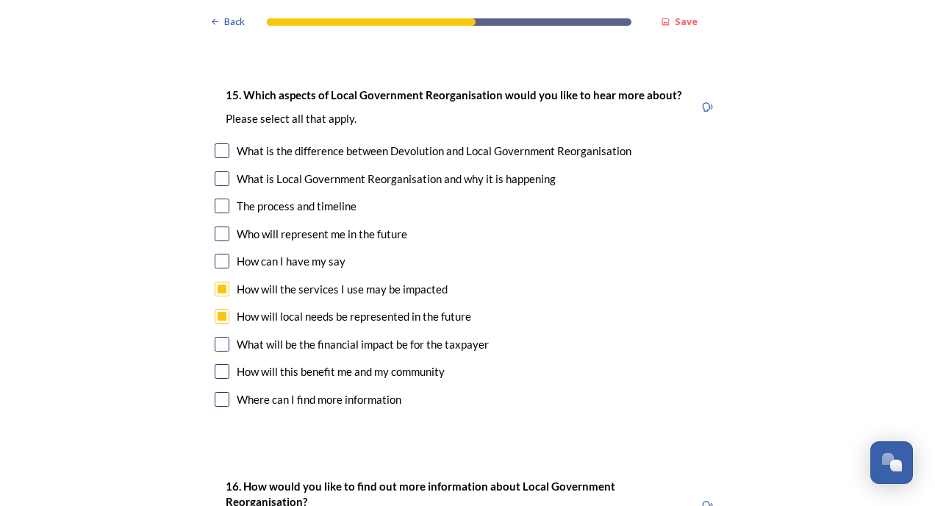
checkbox input "true"
click at [215, 364] on input "checkbox" at bounding box center [222, 371] width 15 height 15
checkbox input "true"
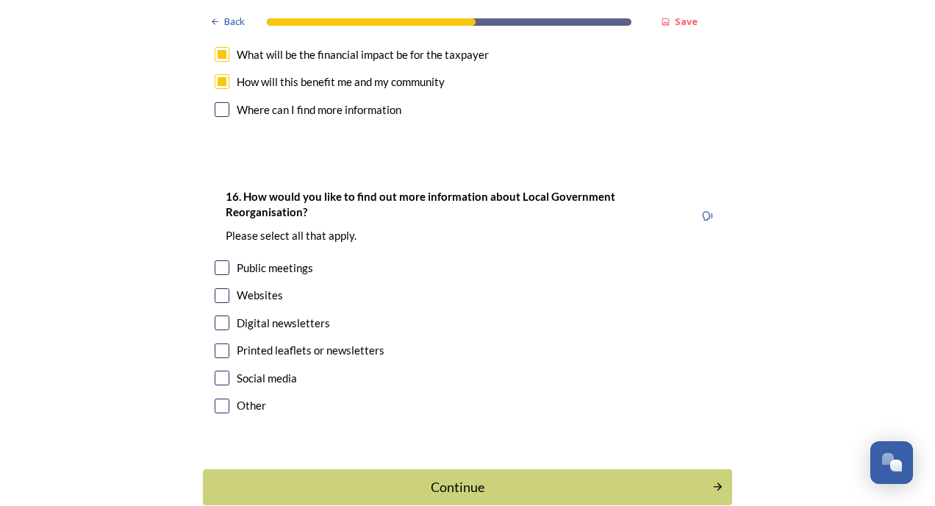
scroll to position [4707, 0]
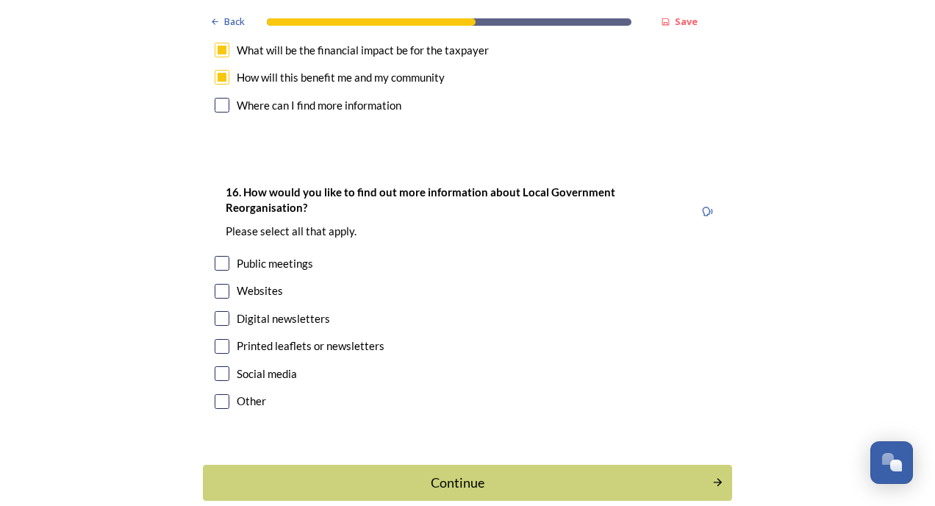
click at [216, 256] on input "checkbox" at bounding box center [222, 263] width 15 height 15
checkbox input "true"
click at [218, 284] on input "checkbox" at bounding box center [222, 291] width 15 height 15
checkbox input "true"
click at [215, 366] on input "checkbox" at bounding box center [222, 373] width 15 height 15
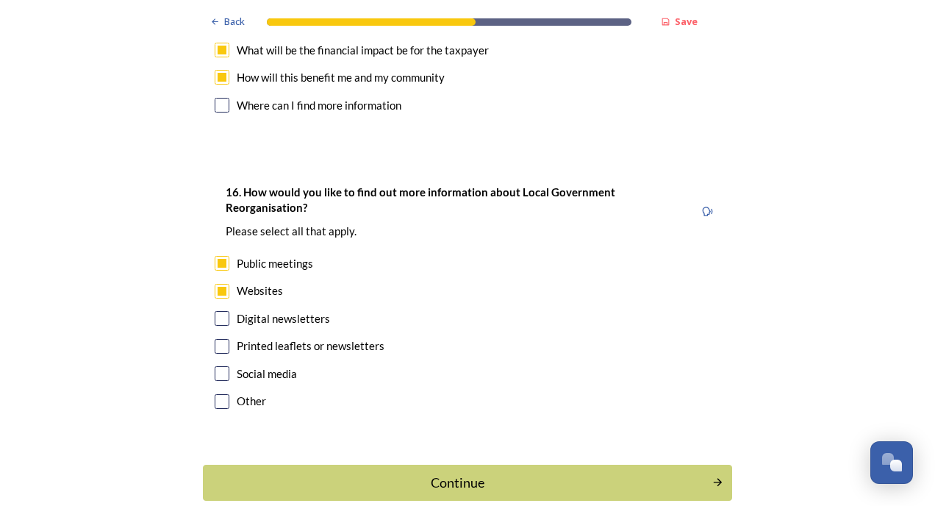
checkbox input "true"
click at [252, 473] on div "Continue" at bounding box center [457, 483] width 493 height 20
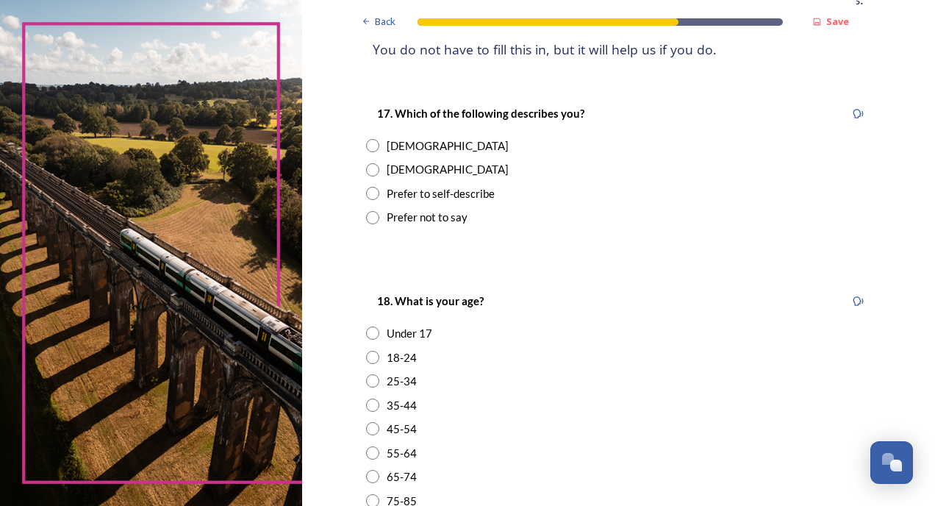
scroll to position [221, 0]
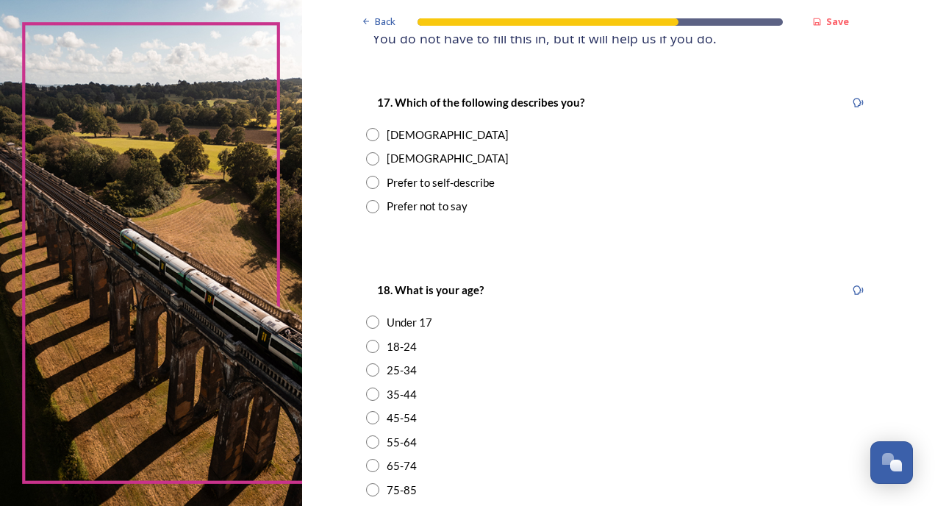
click at [368, 137] on input "radio" at bounding box center [372, 134] width 13 height 13
radio input "true"
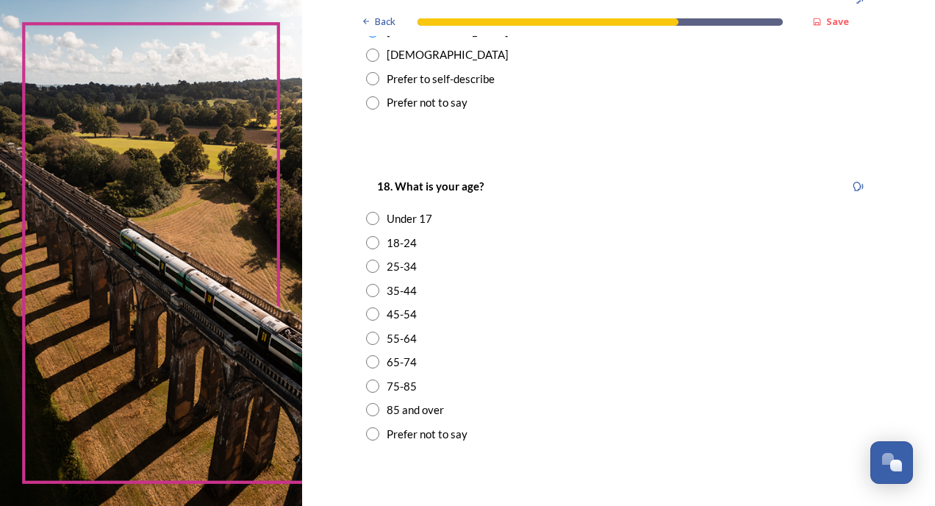
scroll to position [368, 0]
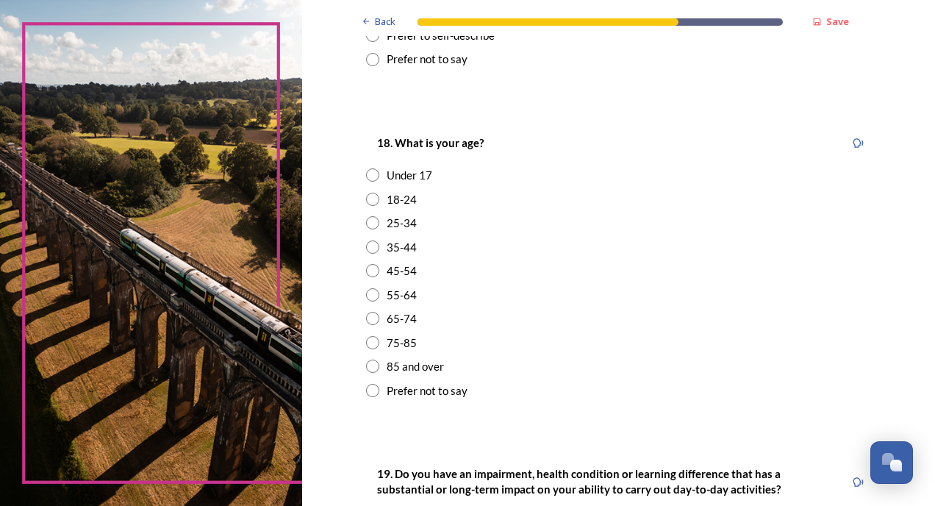
click at [371, 318] on input "radio" at bounding box center [372, 318] width 13 height 13
radio input "true"
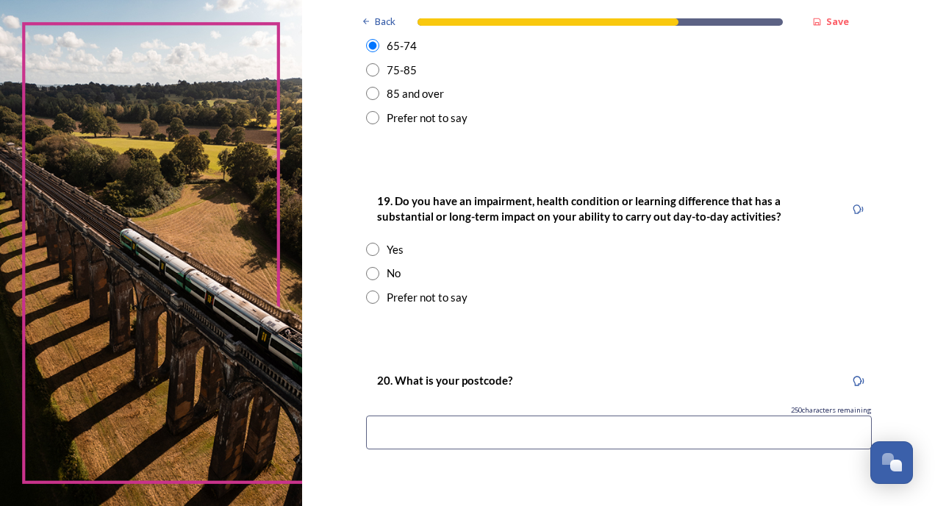
scroll to position [662, 0]
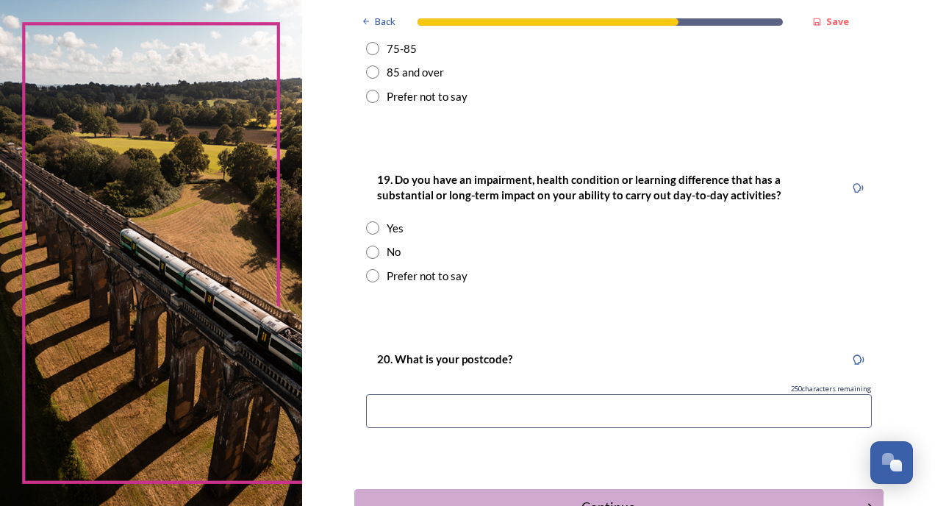
click at [368, 250] on input "radio" at bounding box center [372, 252] width 13 height 13
radio input "true"
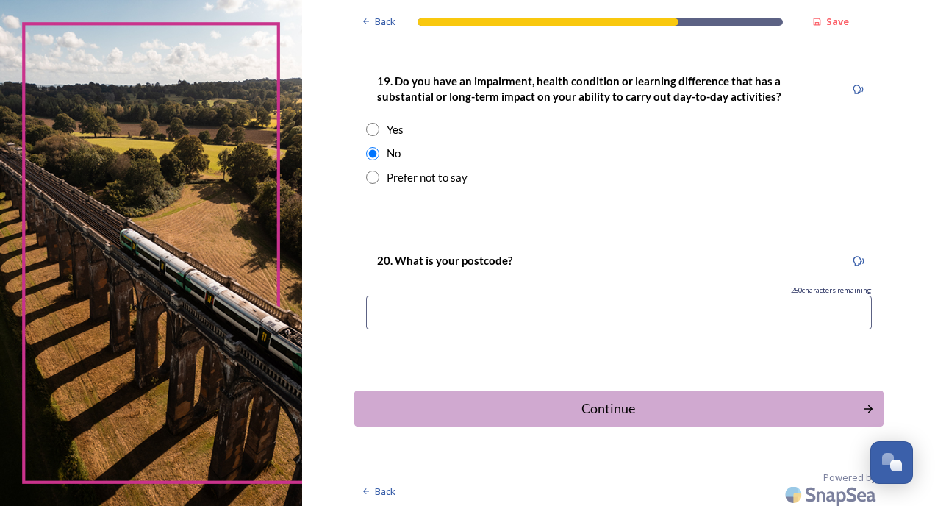
scroll to position [765, 0]
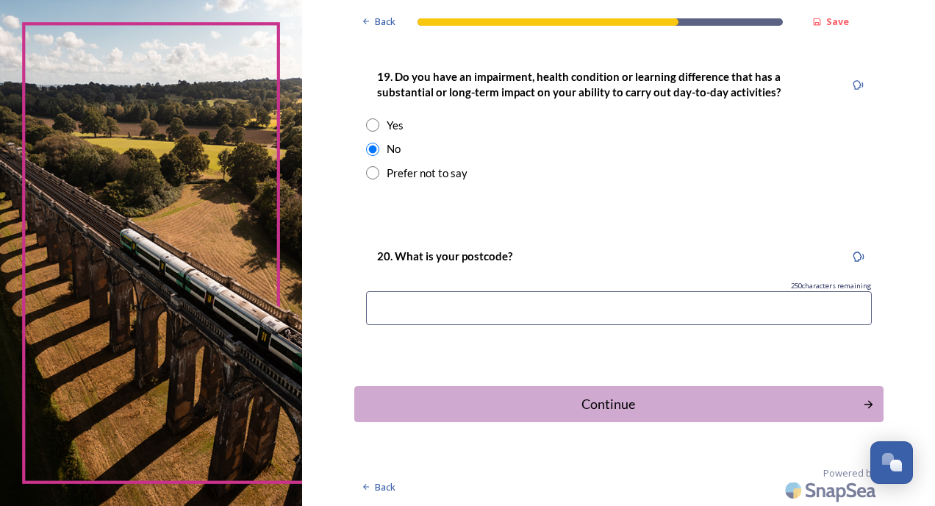
click at [482, 302] on input at bounding box center [619, 308] width 506 height 34
type input "RH11 8RP"
click at [596, 401] on div "Continue" at bounding box center [609, 404] width 493 height 20
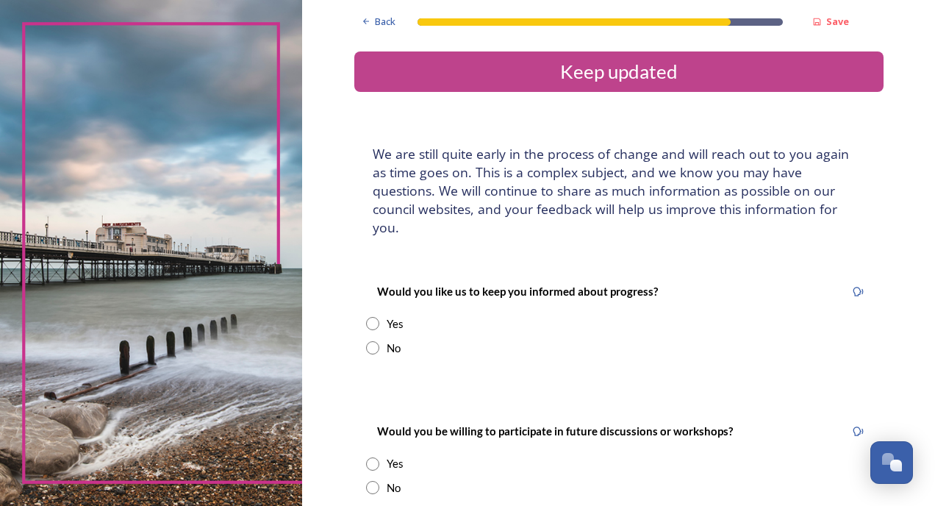
scroll to position [74, 0]
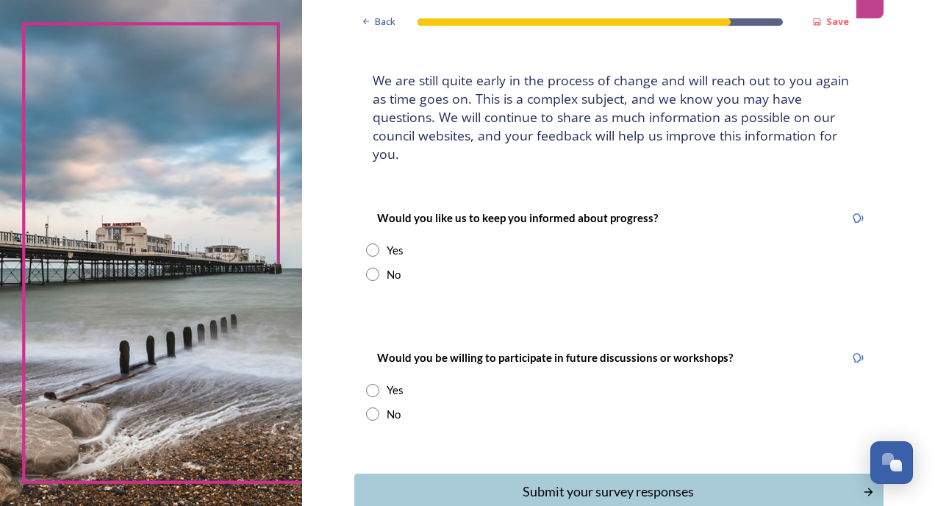
click at [366, 243] on input "radio" at bounding box center [372, 249] width 13 height 13
radio input "true"
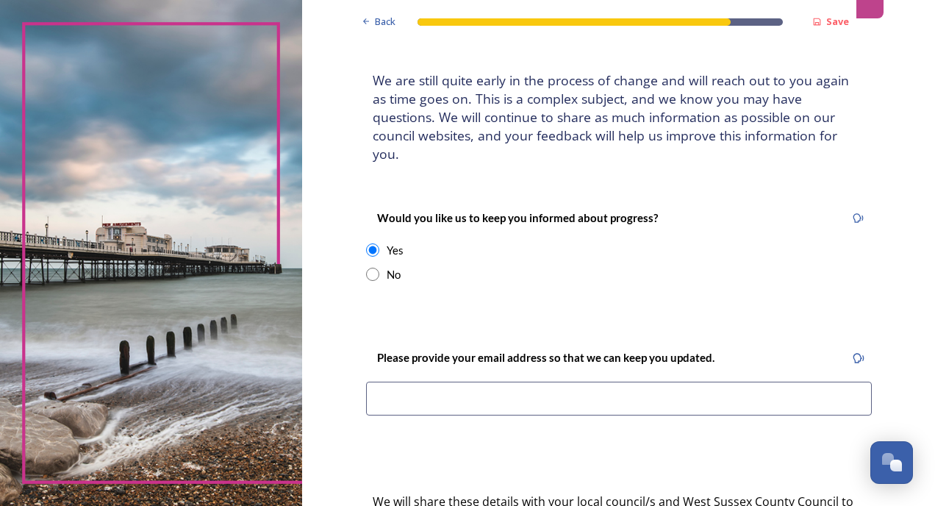
click at [416, 382] on input at bounding box center [619, 399] width 506 height 34
type input "[EMAIL_ADDRESS][DOMAIN_NAME]"
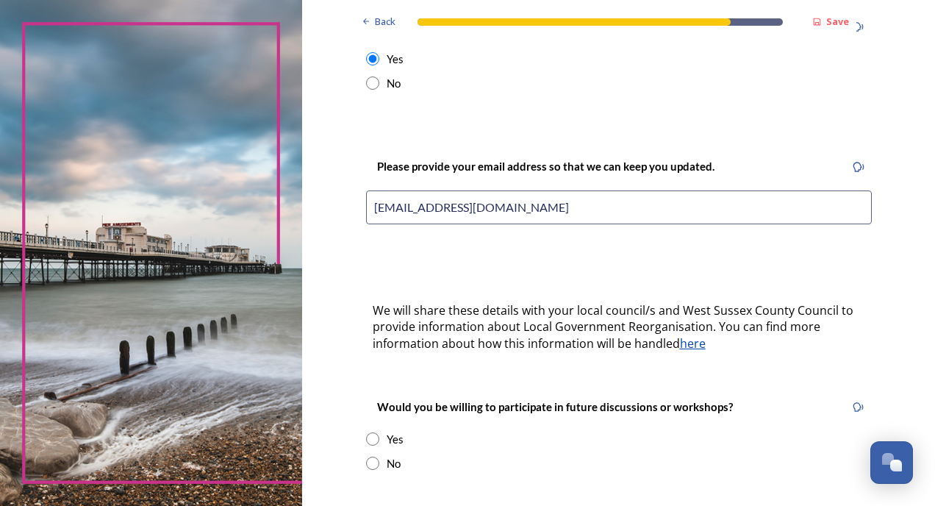
scroll to position [90, 0]
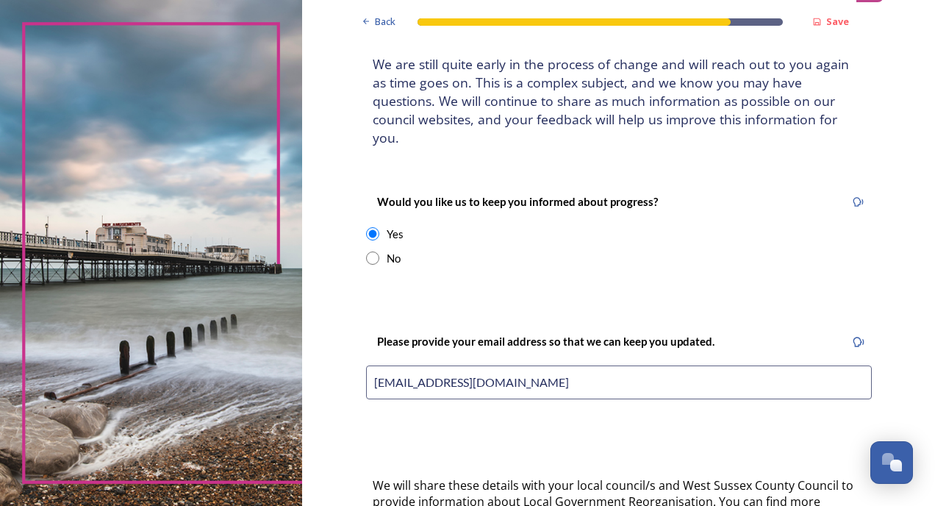
drag, startPoint x: 554, startPoint y: 368, endPoint x: 356, endPoint y: 361, distance: 198.7
click at [356, 361] on div "Please provide your email address so that we can keep you updated. [EMAIL_ADDRE…" at bounding box center [618, 371] width 529 height 106
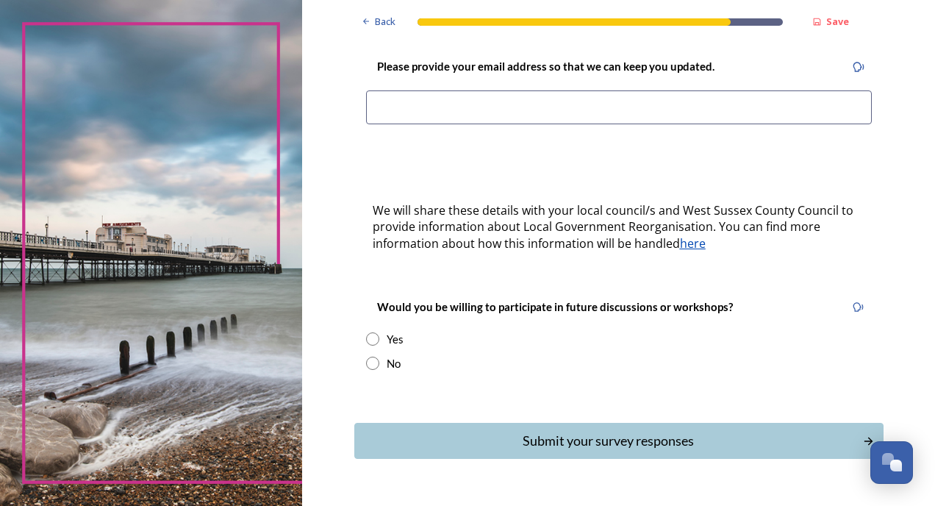
scroll to position [384, 0]
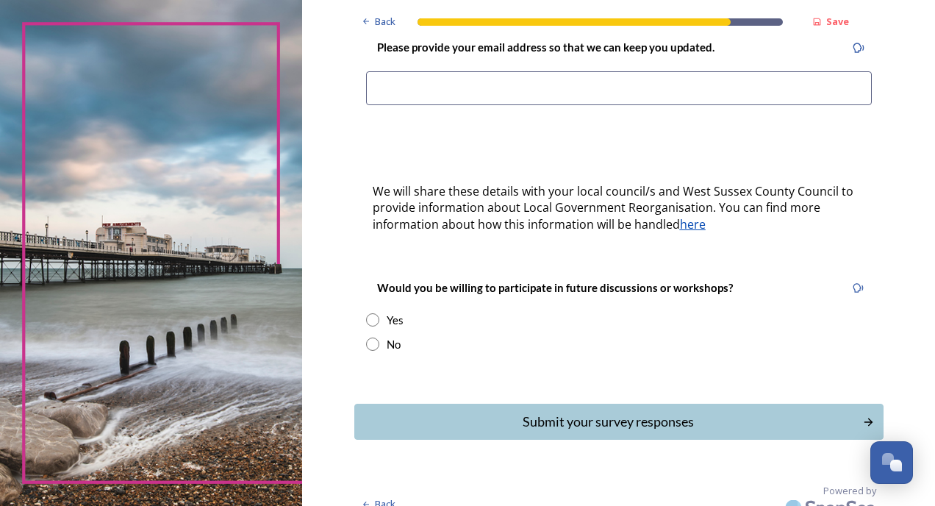
click at [366, 313] on input "radio" at bounding box center [372, 319] width 13 height 13
radio input "true"
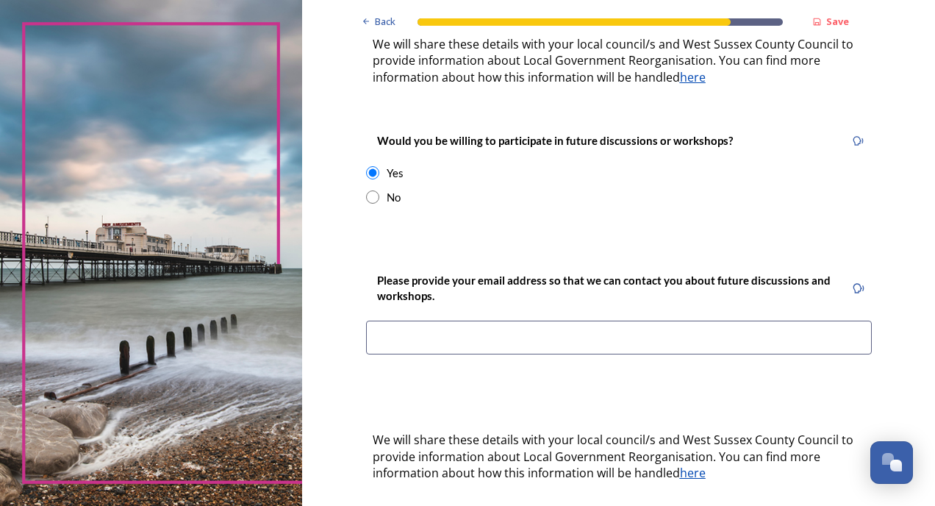
scroll to position [639, 0]
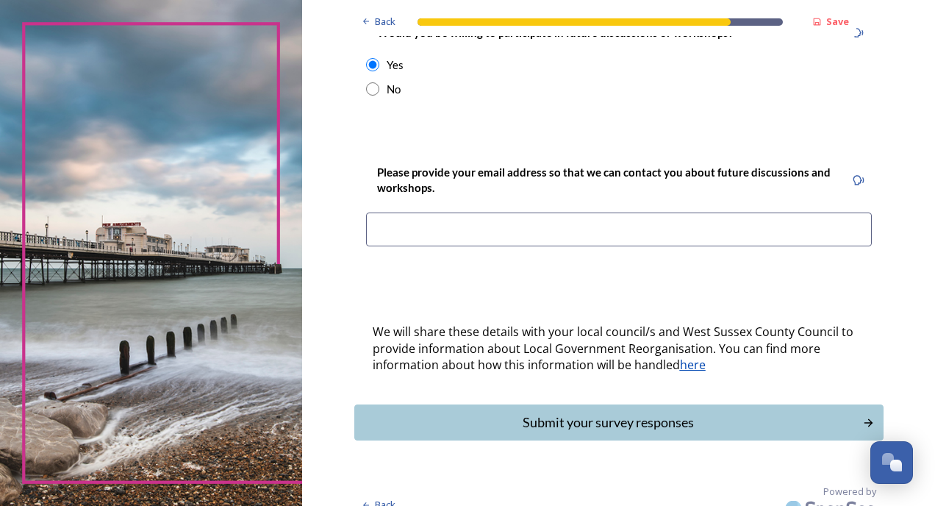
click at [509, 413] on div "Submit your survey responses" at bounding box center [609, 423] width 493 height 20
